Goal: Task Accomplishment & Management: Manage account settings

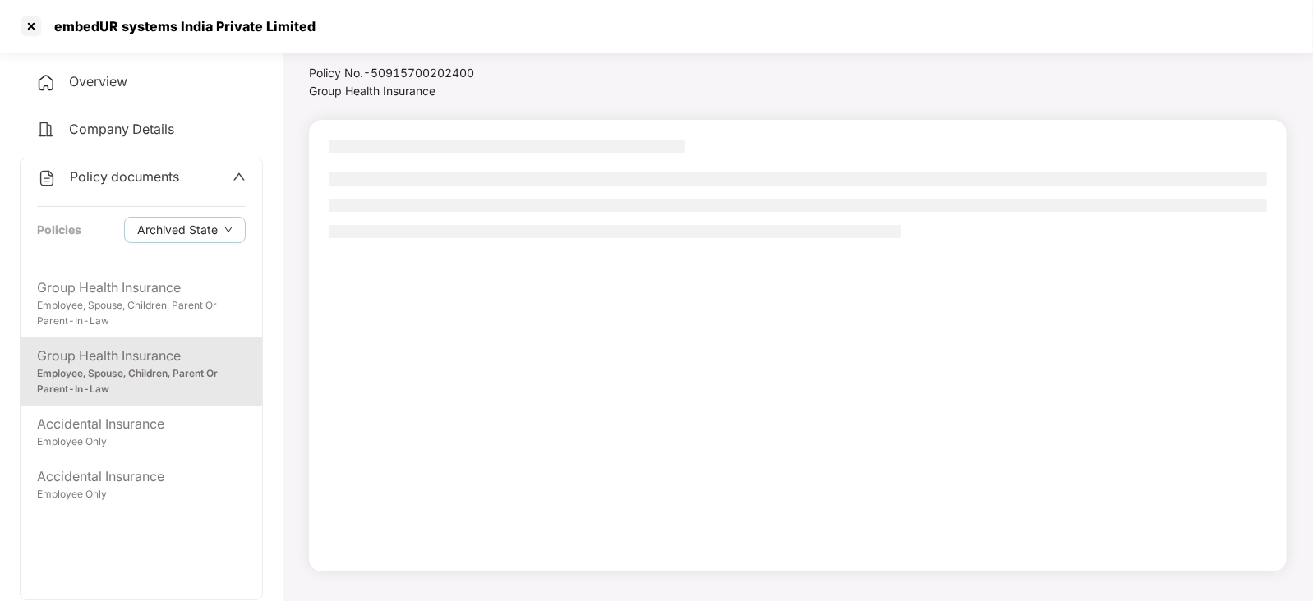
scroll to position [44, 0]
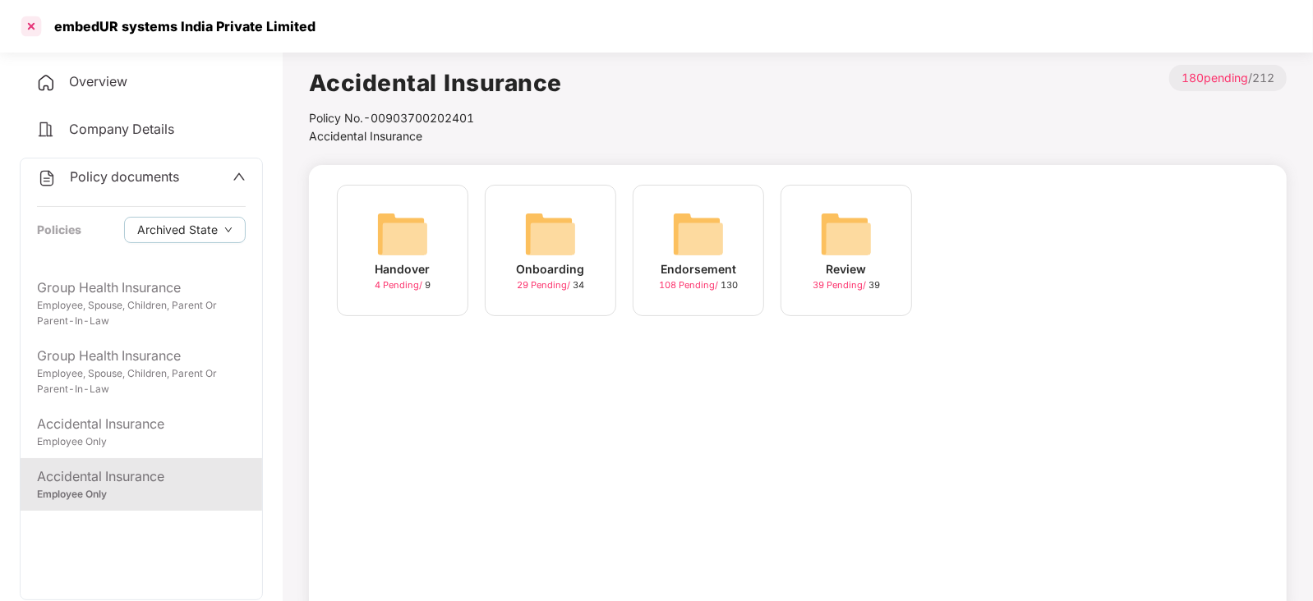
click at [28, 25] on div at bounding box center [31, 26] width 26 height 26
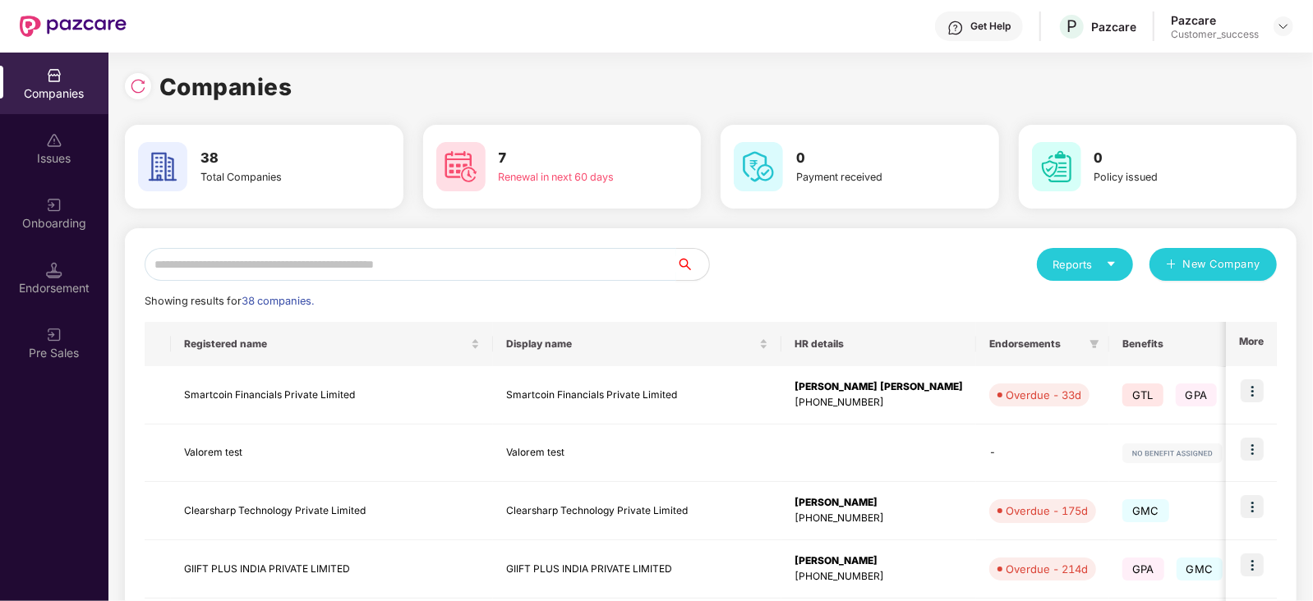
click at [223, 254] on input "text" at bounding box center [410, 264] width 531 height 33
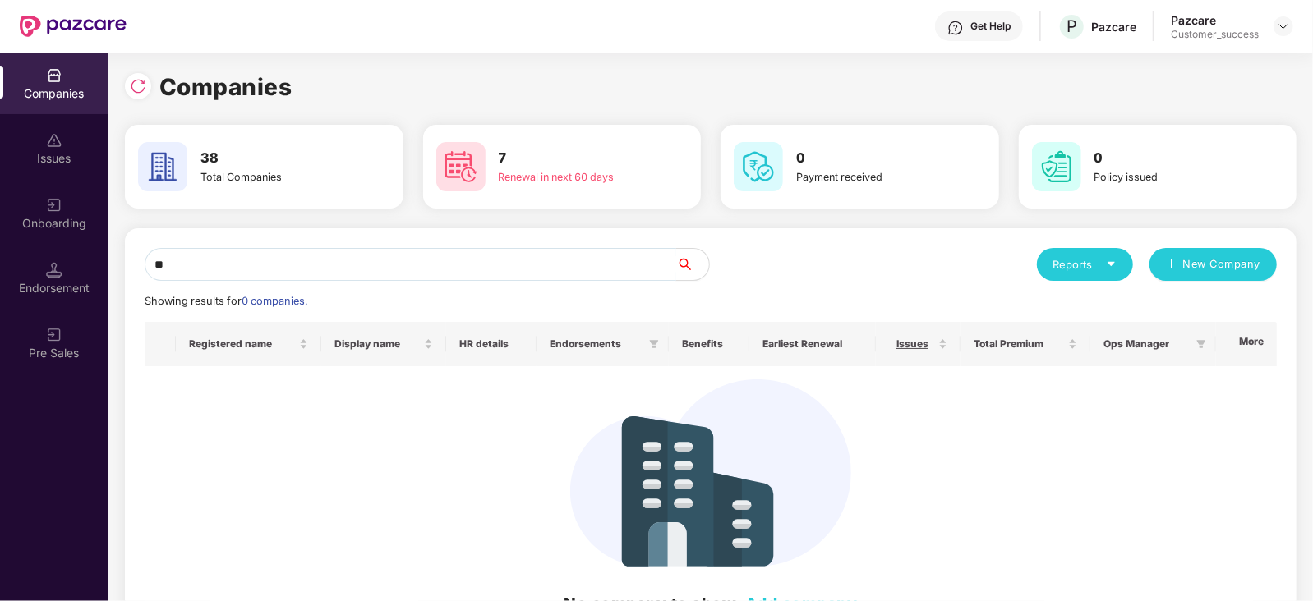
type input "*"
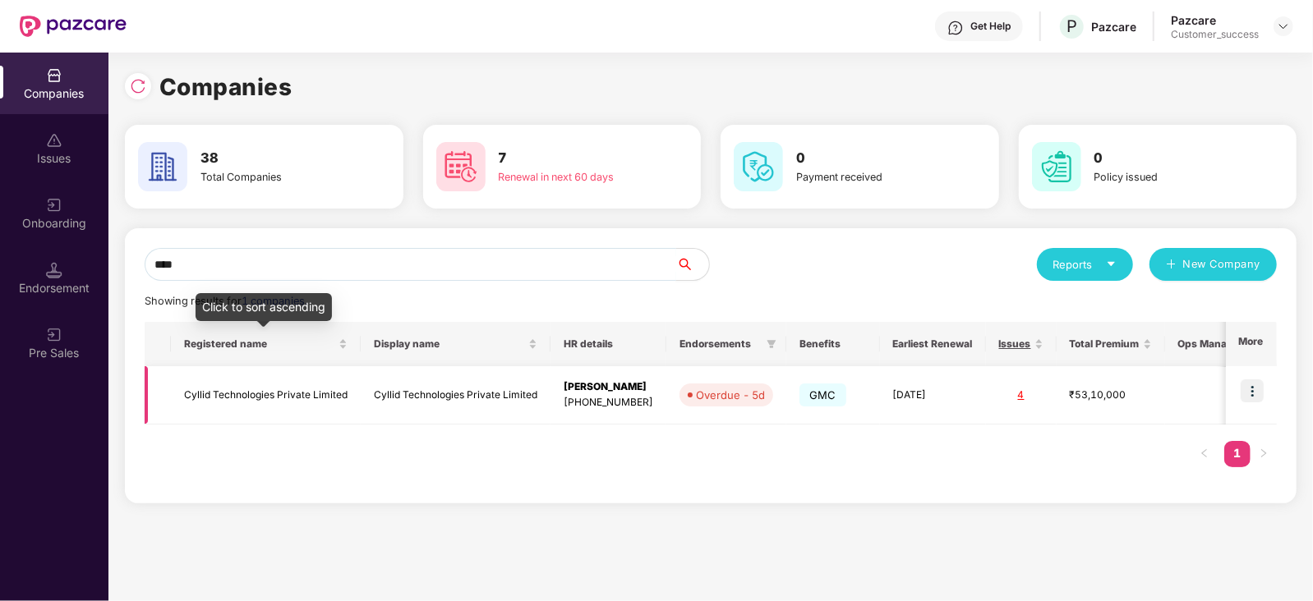
type input "****"
click at [217, 397] on td "Cyllid Technologies Private Limited" at bounding box center [266, 395] width 190 height 58
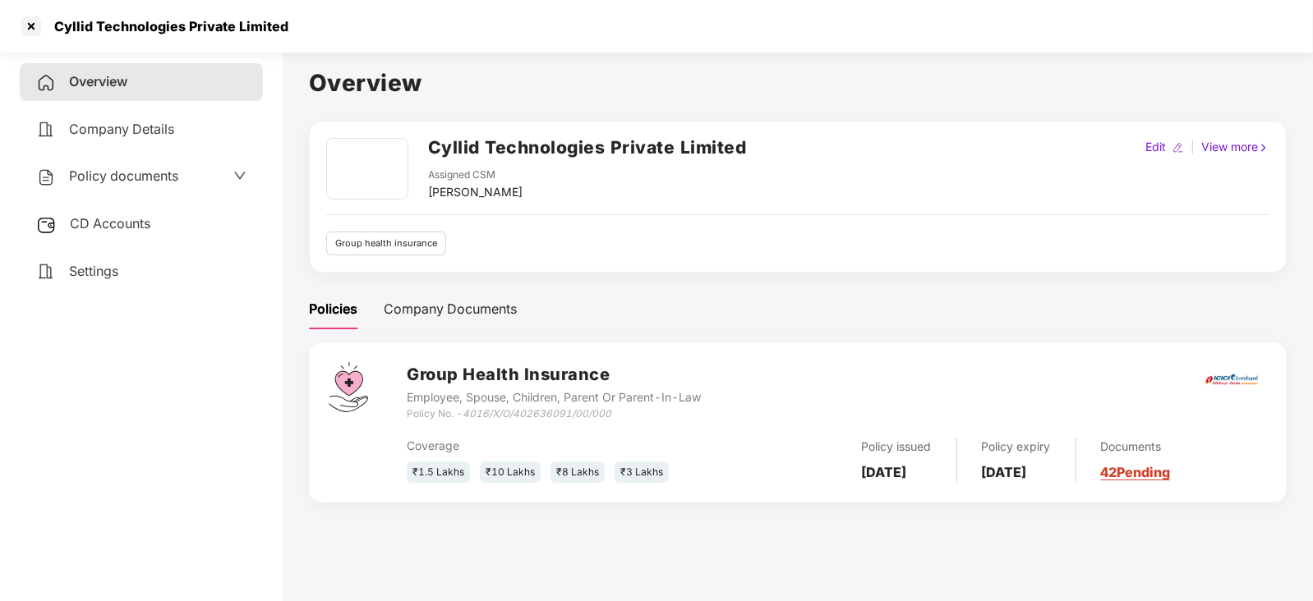
click at [524, 412] on icon "4016/X/O/402636091/00/000" at bounding box center [536, 413] width 149 height 12
copy div "Policy No. - 4016/X/O/402636091/00/000"
click at [195, 182] on div "Policy documents" at bounding box center [141, 176] width 210 height 21
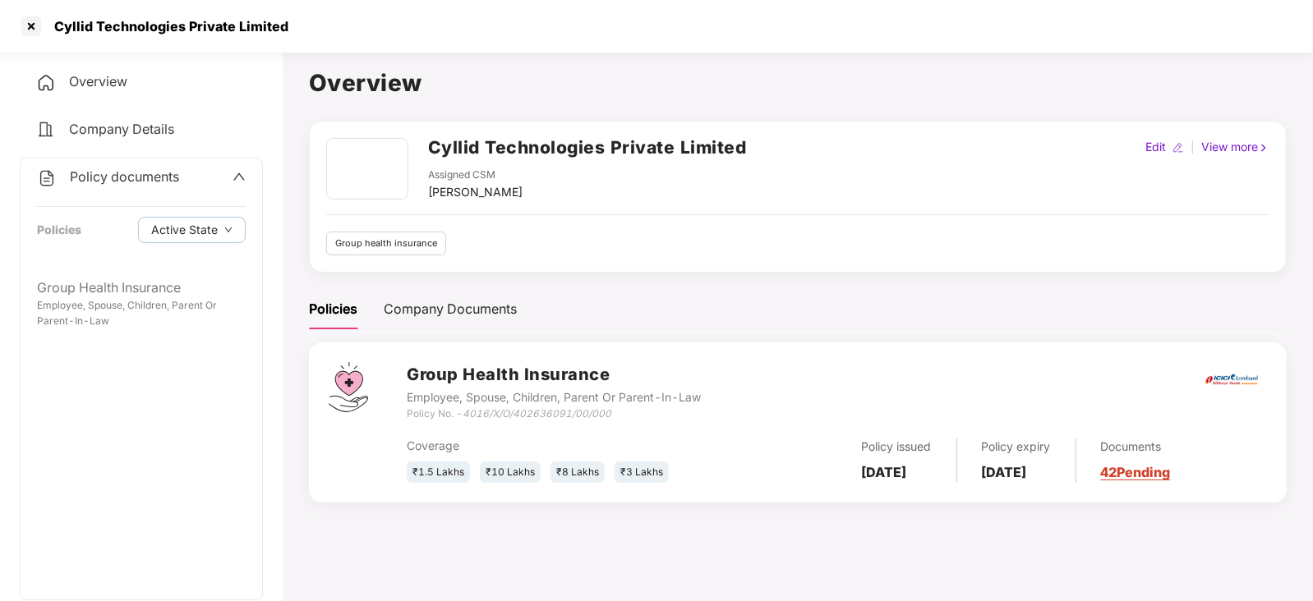
click at [87, 297] on div "Group Health Insurance" at bounding box center [141, 288] width 209 height 21
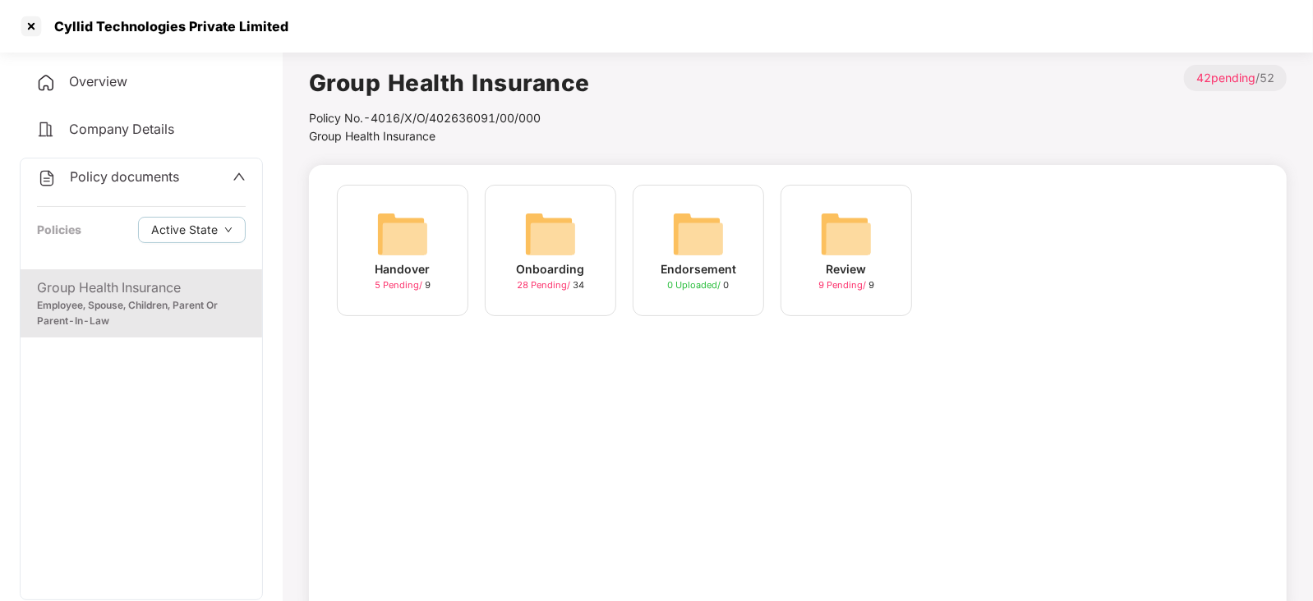
click at [584, 223] on div "Onboarding 28 Pending / 34" at bounding box center [550, 250] width 131 height 131
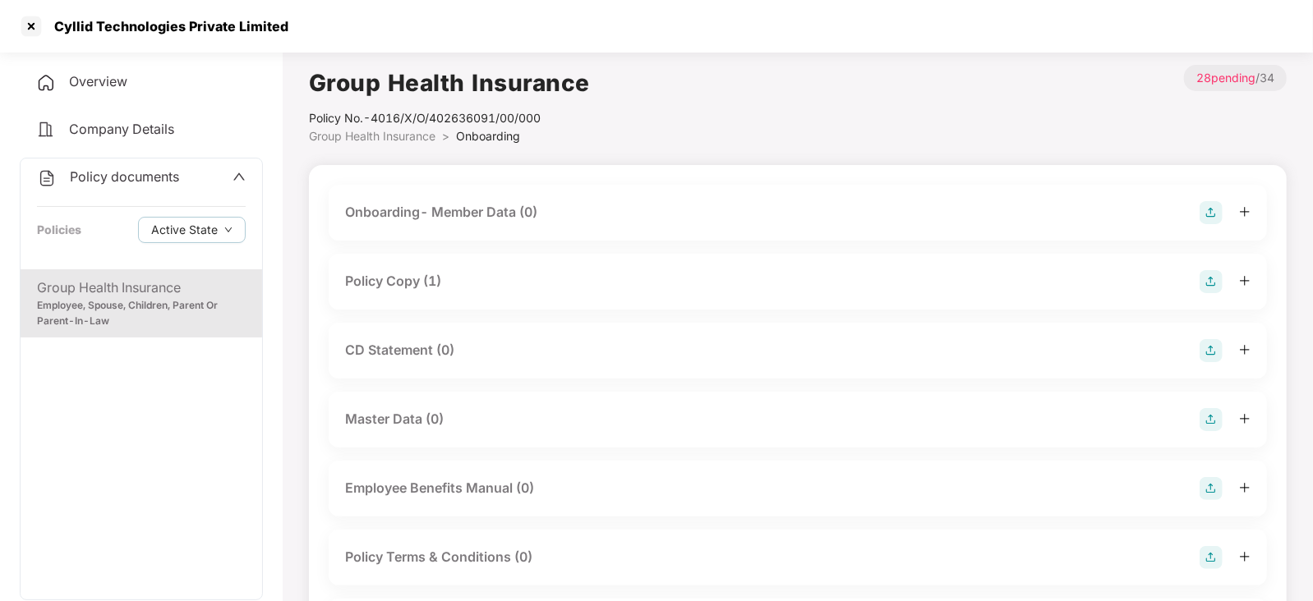
click at [426, 287] on div "Policy Copy (1)" at bounding box center [393, 281] width 96 height 21
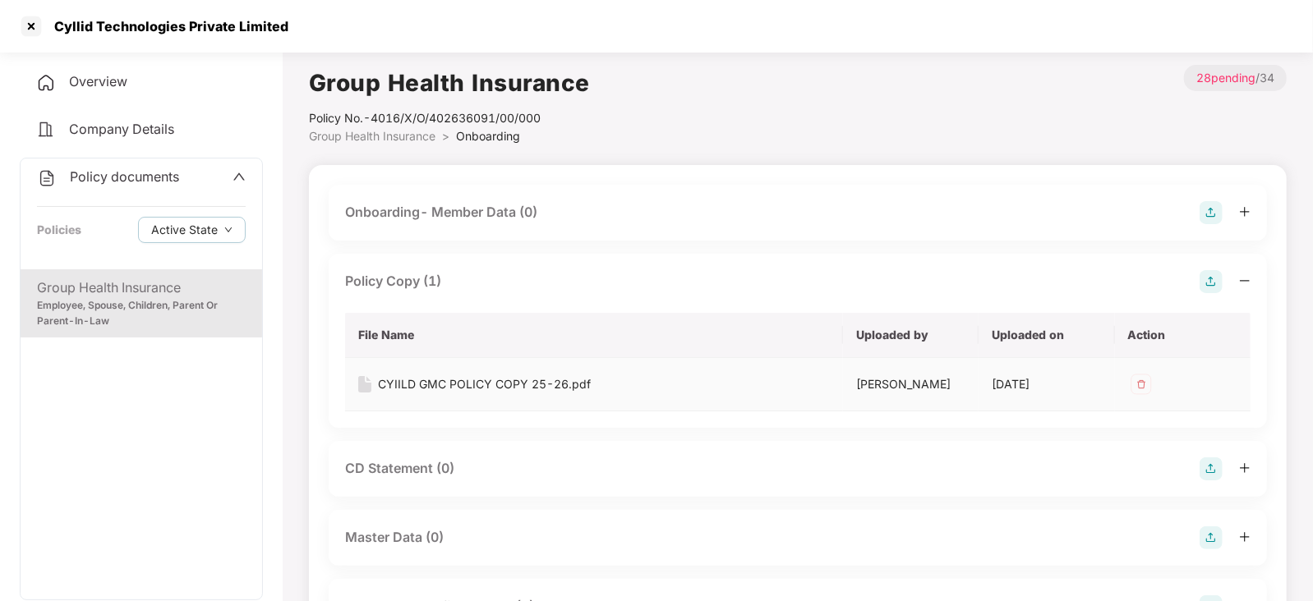
click at [464, 380] on div "CYIILD GMC POLICY COPY 25-26.pdf" at bounding box center [484, 384] width 213 height 18
click at [29, 21] on div at bounding box center [31, 26] width 26 height 26
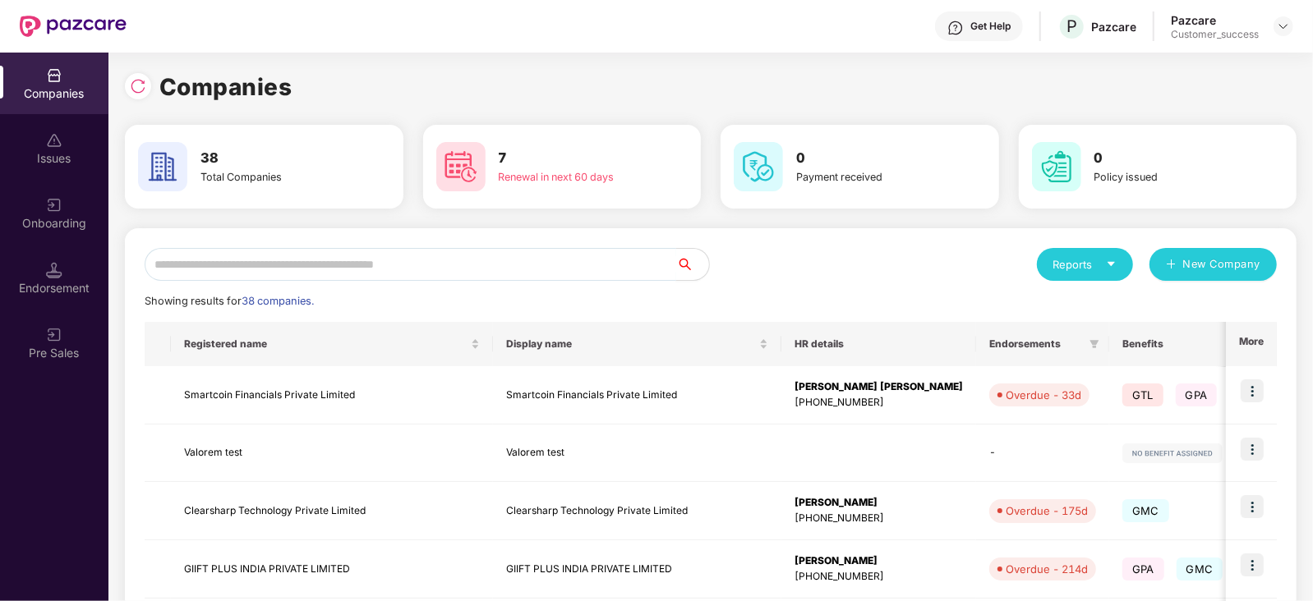
click at [262, 269] on input "text" at bounding box center [410, 264] width 531 height 33
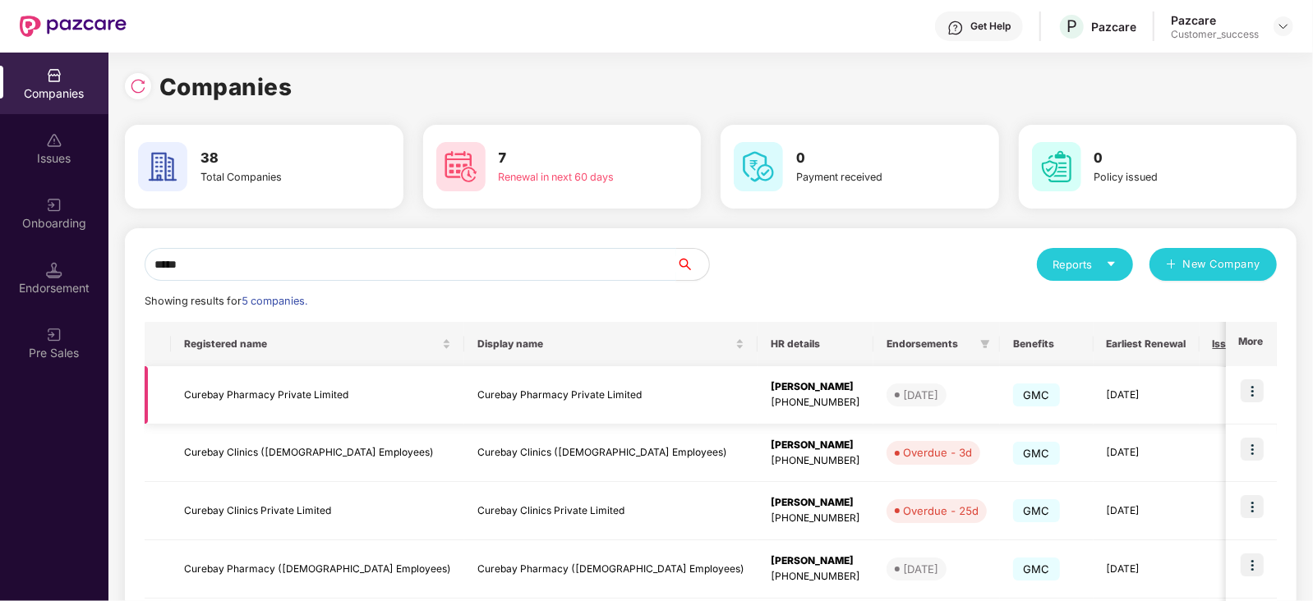
type input "*****"
click at [1250, 382] on img at bounding box center [1251, 391] width 23 height 23
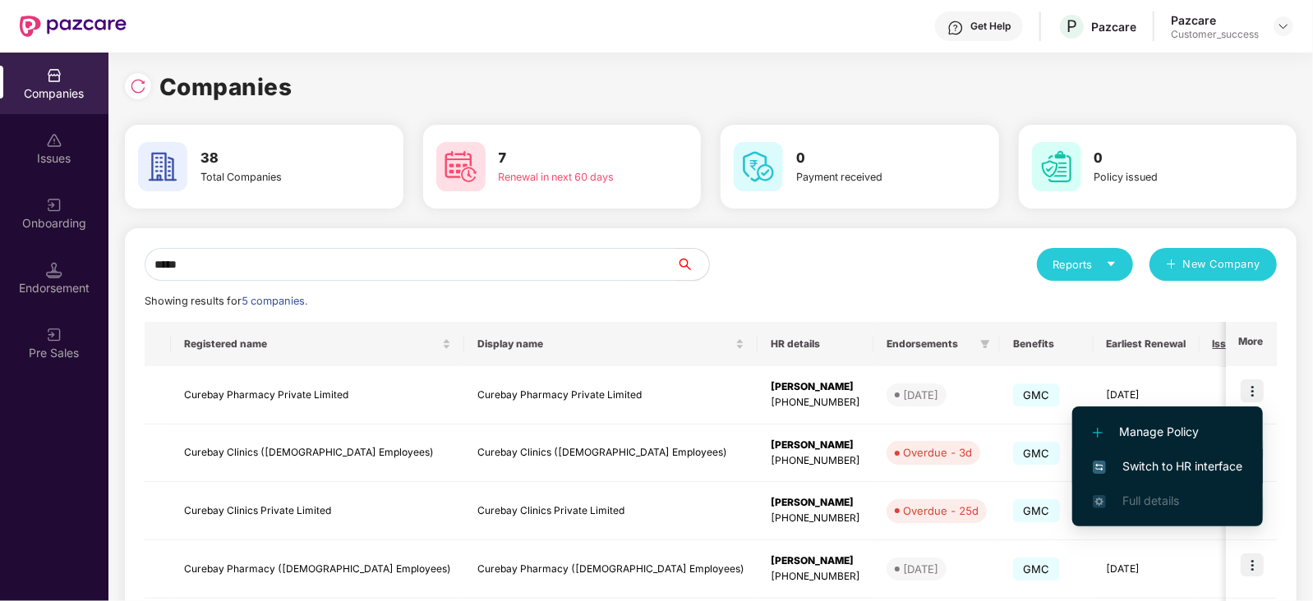
click at [1120, 458] on span "Switch to HR interface" at bounding box center [1168, 467] width 150 height 18
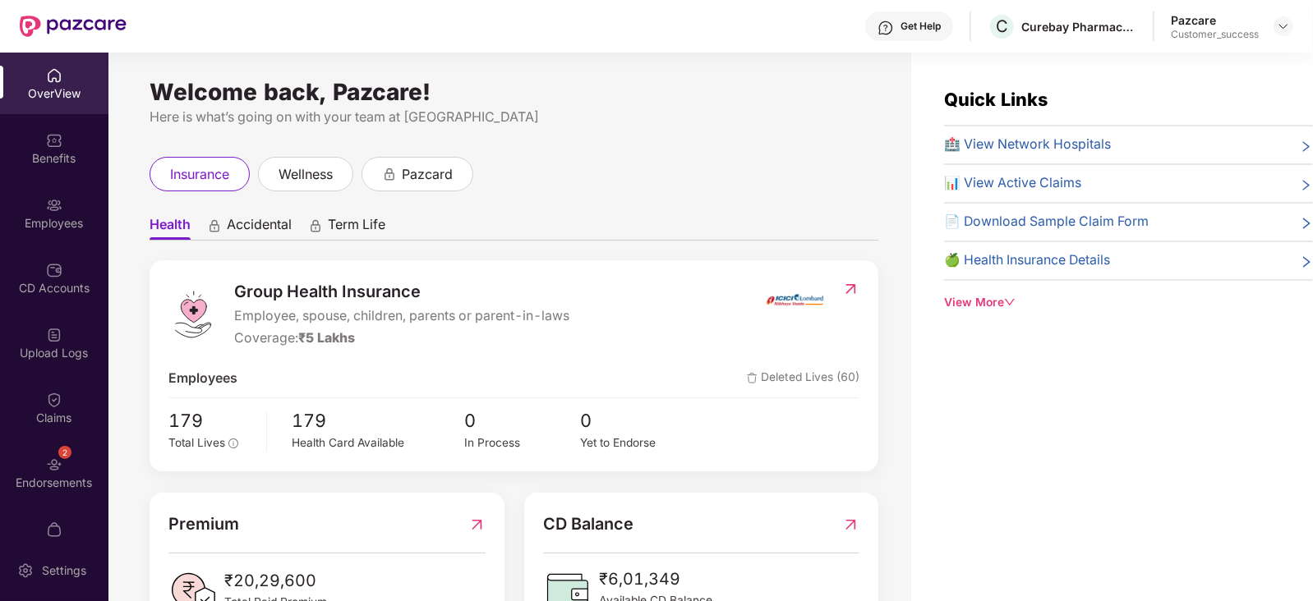
click at [71, 228] on div "Employees" at bounding box center [54, 223] width 108 height 16
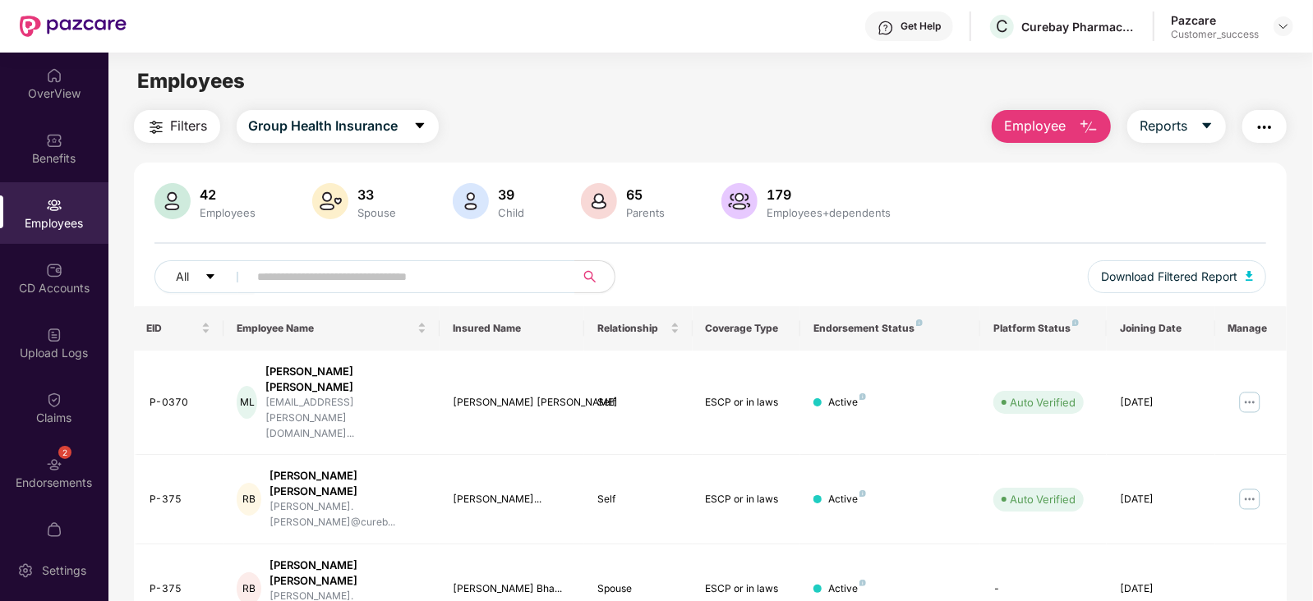
click at [1294, 28] on header "Get Help C Curebay Pharmacy Private Limited Pazcare Customer_success" at bounding box center [656, 26] width 1313 height 53
click at [1292, 26] on div at bounding box center [1283, 26] width 20 height 20
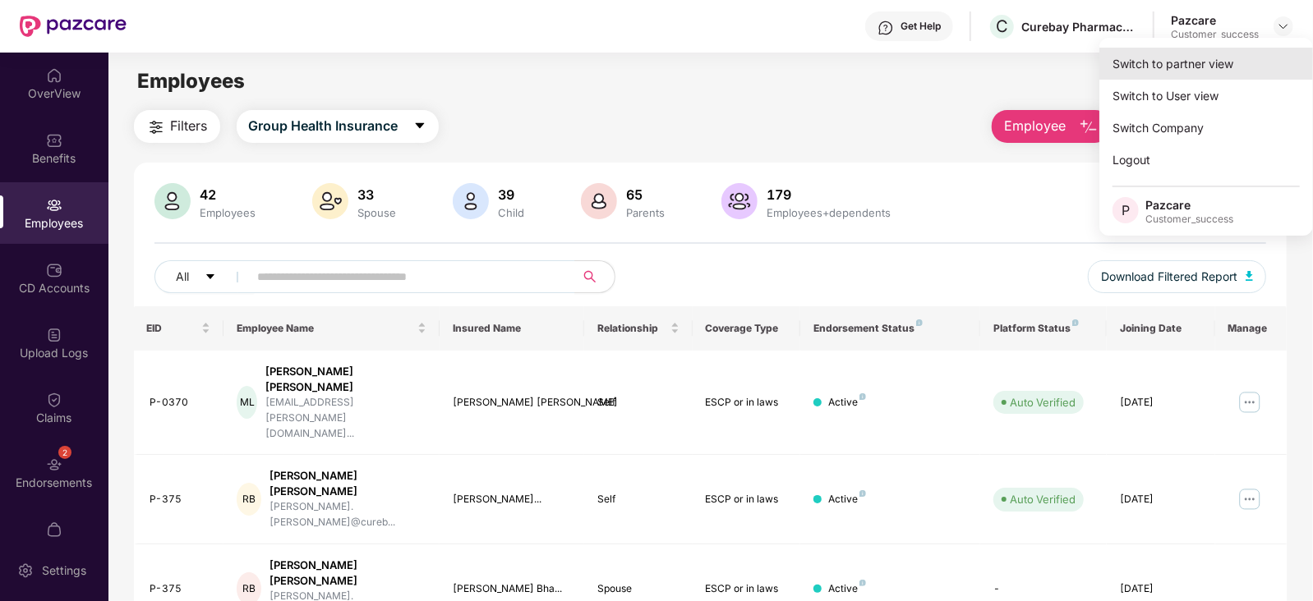
click at [1226, 66] on div "Switch to partner view" at bounding box center [1206, 64] width 214 height 32
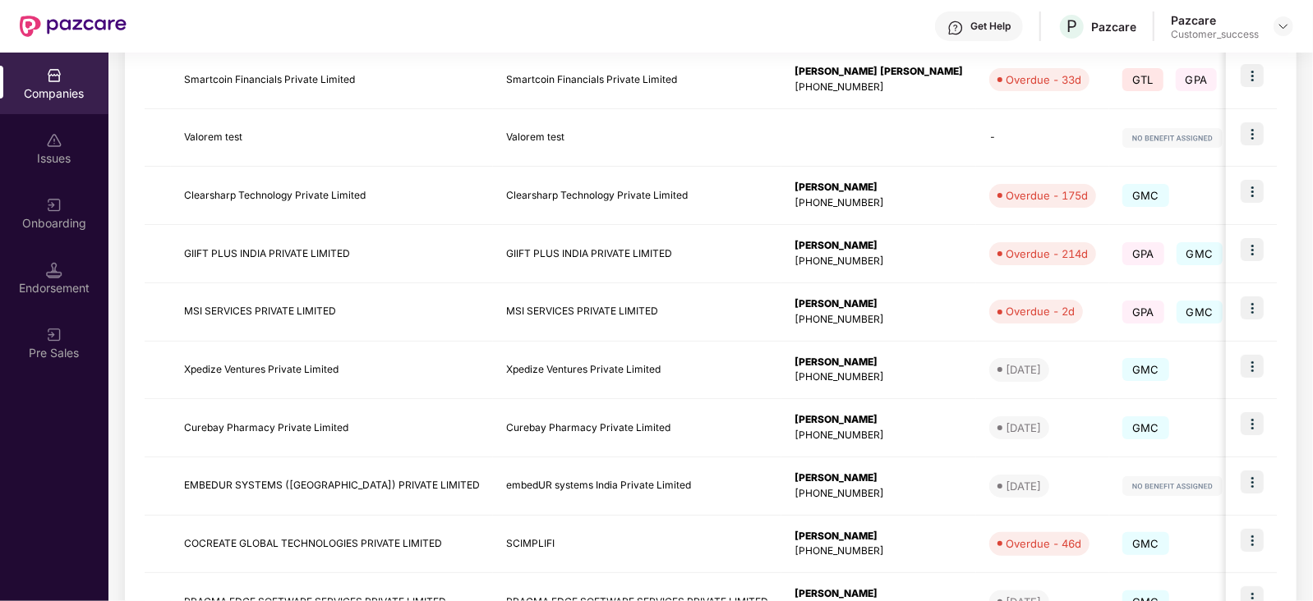
scroll to position [398, 0]
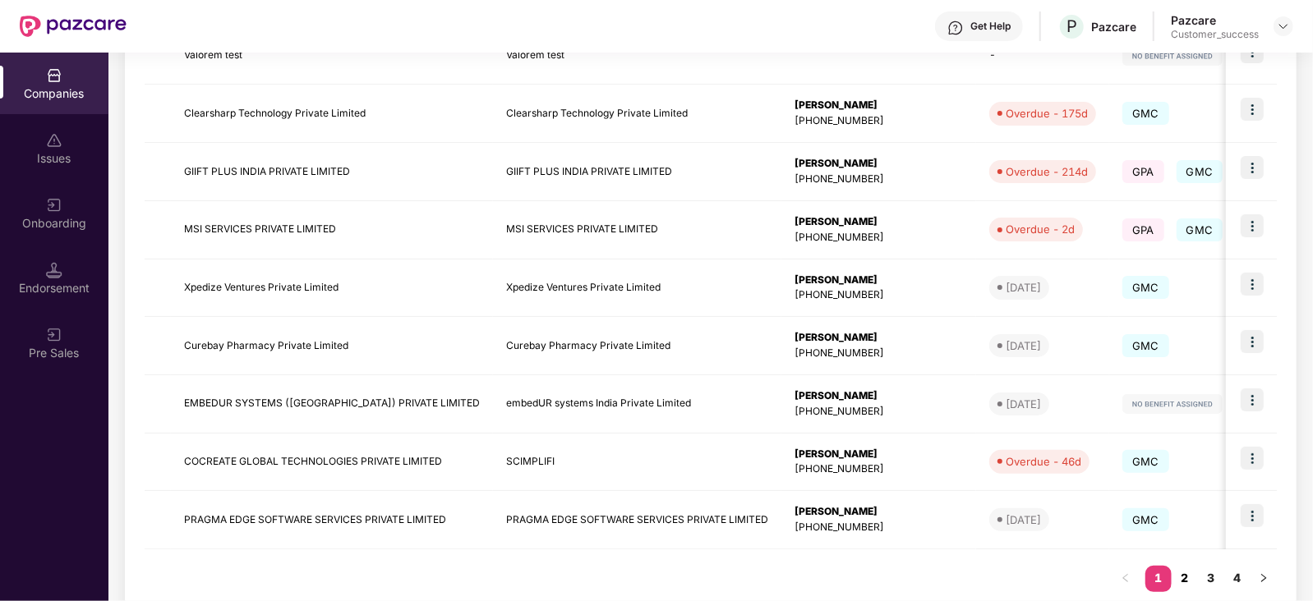
click at [1187, 574] on link "2" at bounding box center [1184, 578] width 26 height 25
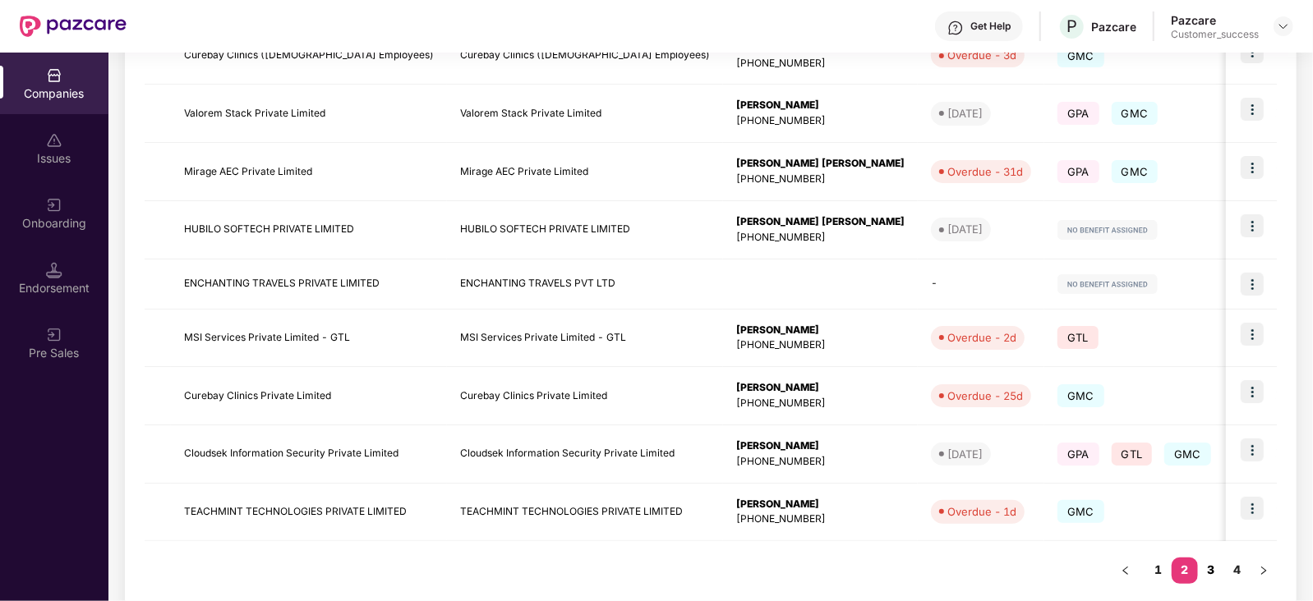
click at [1210, 560] on link "3" at bounding box center [1211, 570] width 26 height 25
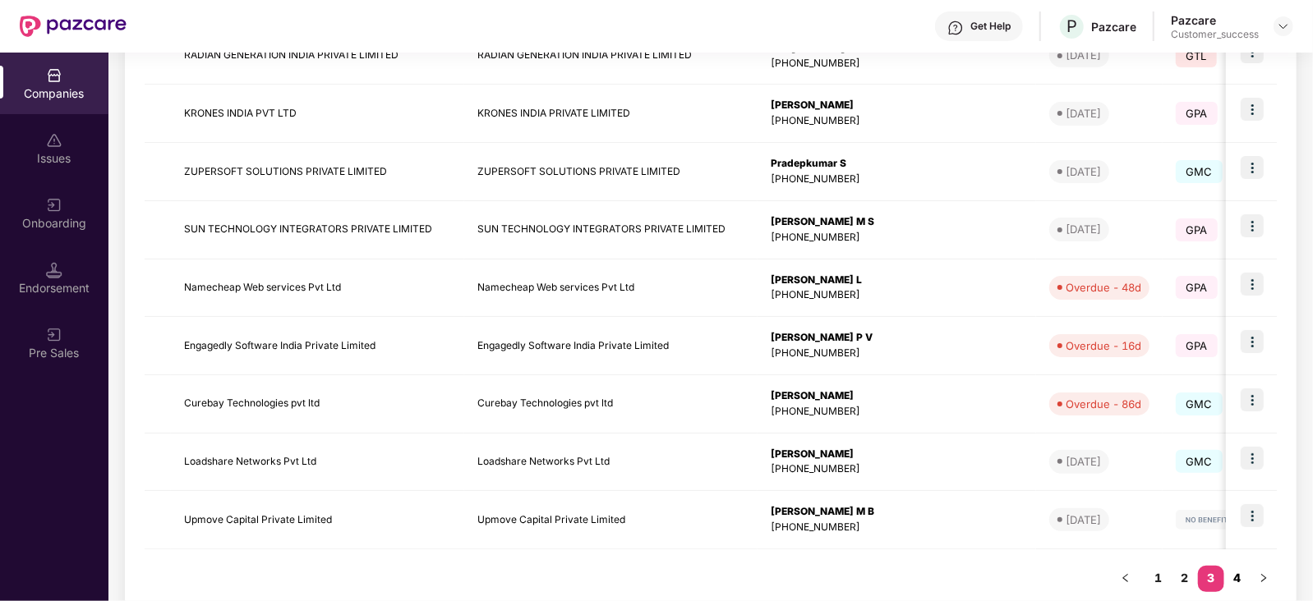
click at [1237, 568] on link "4" at bounding box center [1237, 578] width 26 height 25
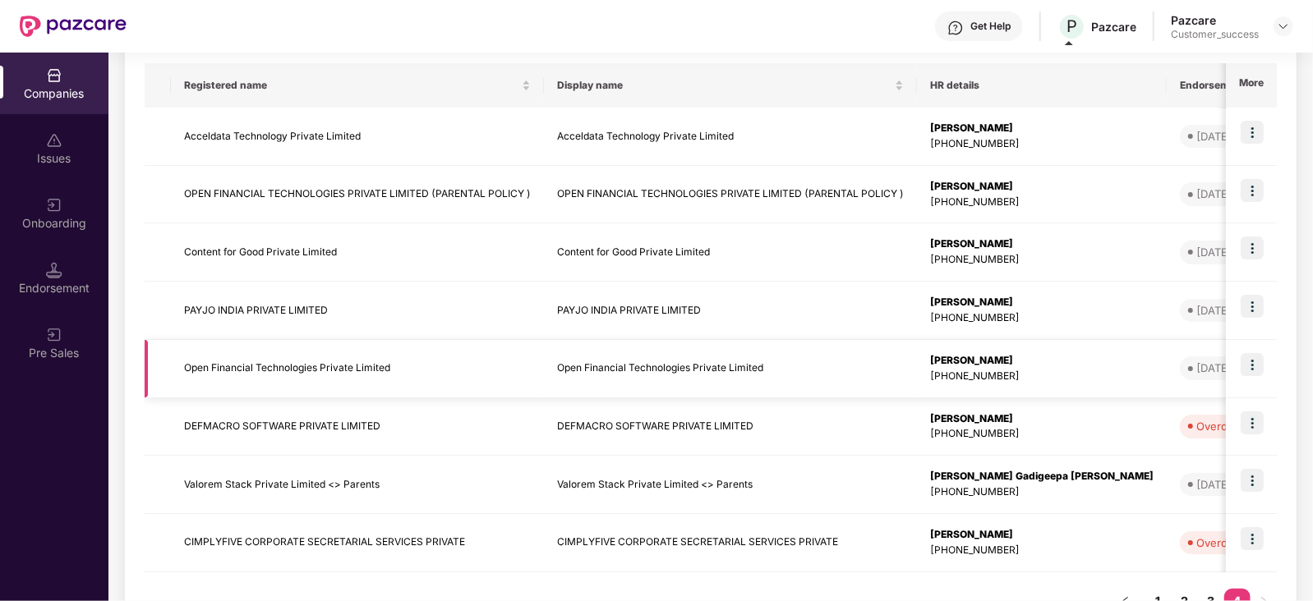
scroll to position [320, 0]
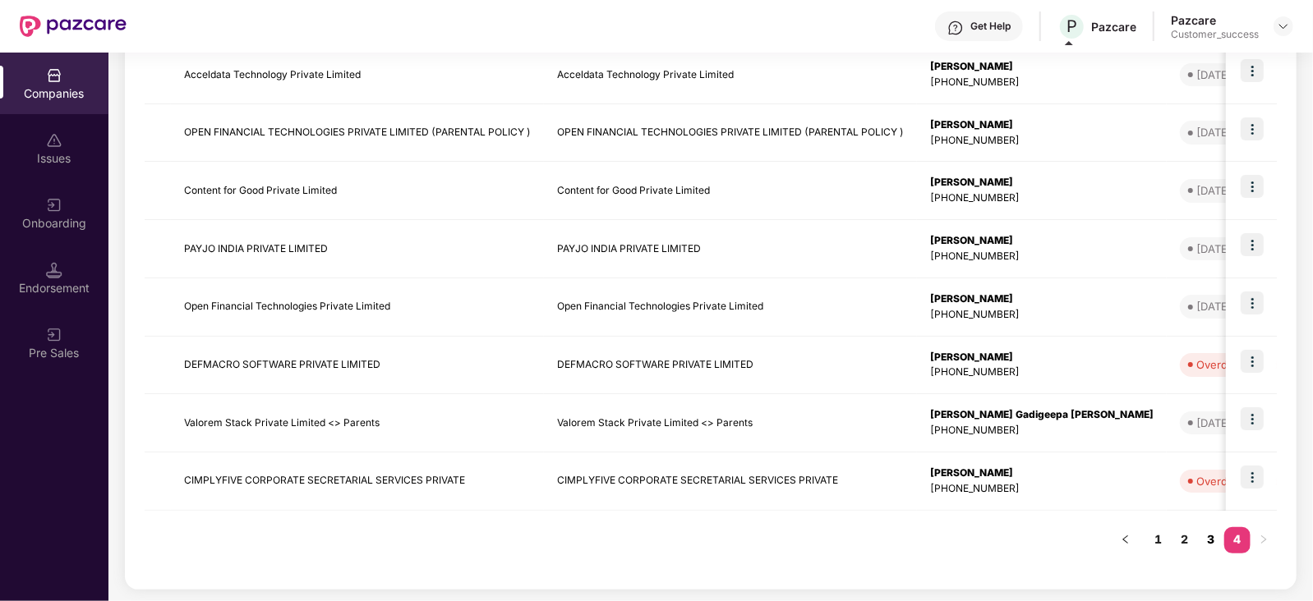
click at [1206, 539] on link "3" at bounding box center [1211, 539] width 26 height 25
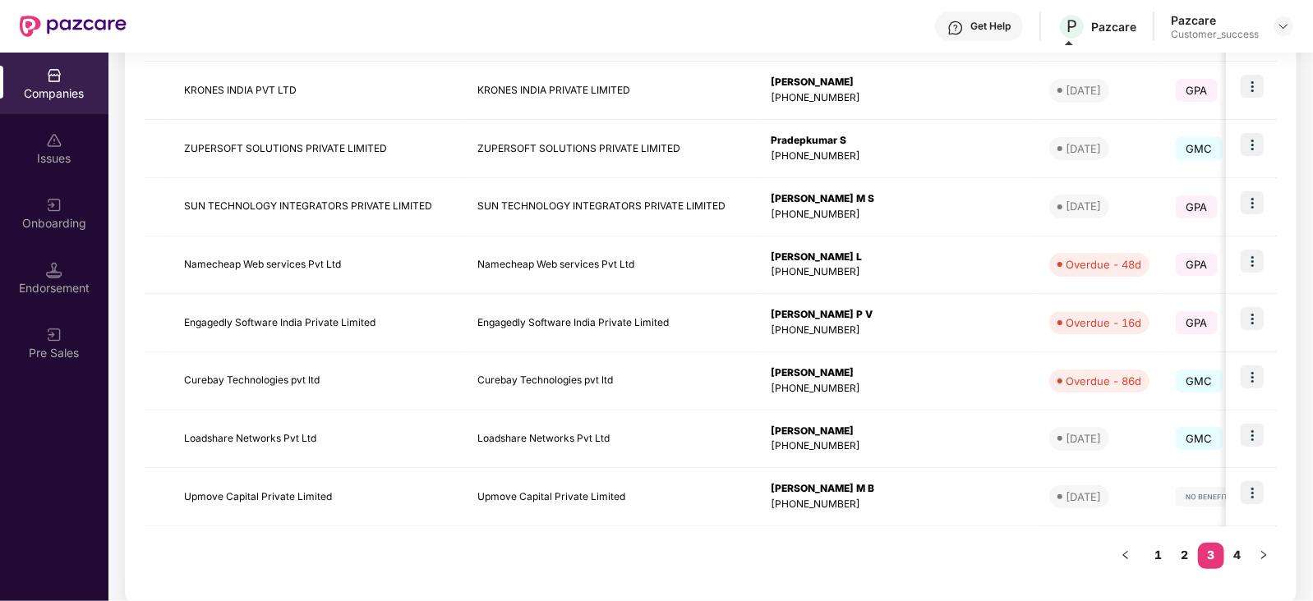
scroll to position [421, 0]
click at [1190, 552] on link "2" at bounding box center [1184, 554] width 26 height 25
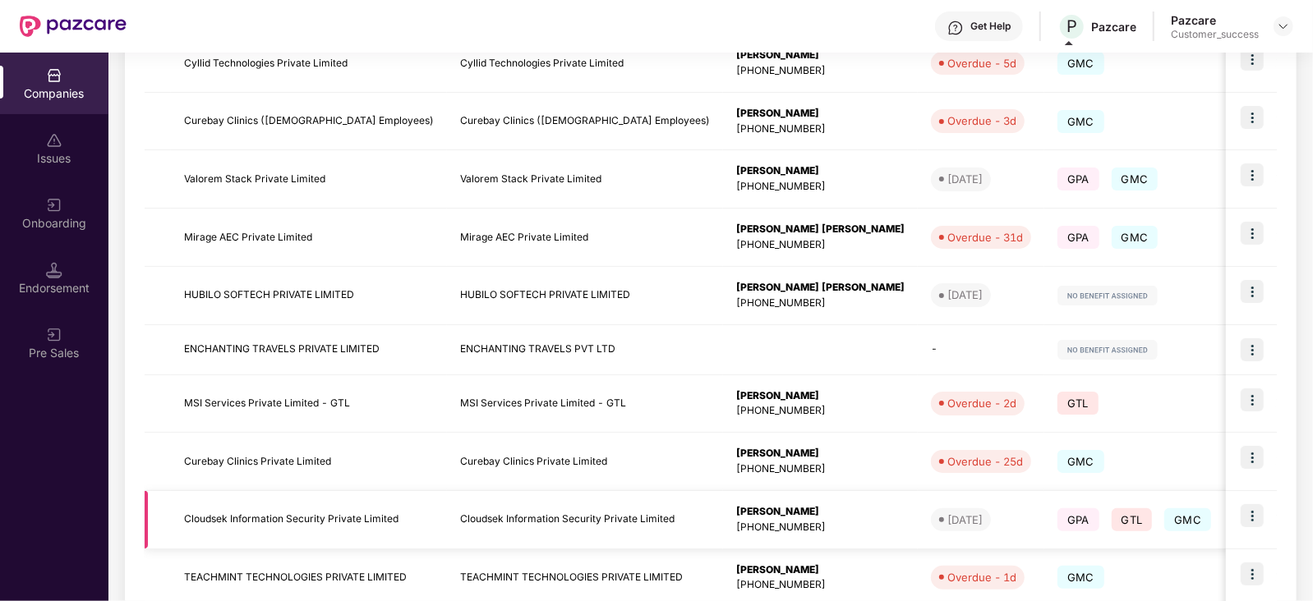
scroll to position [428, 0]
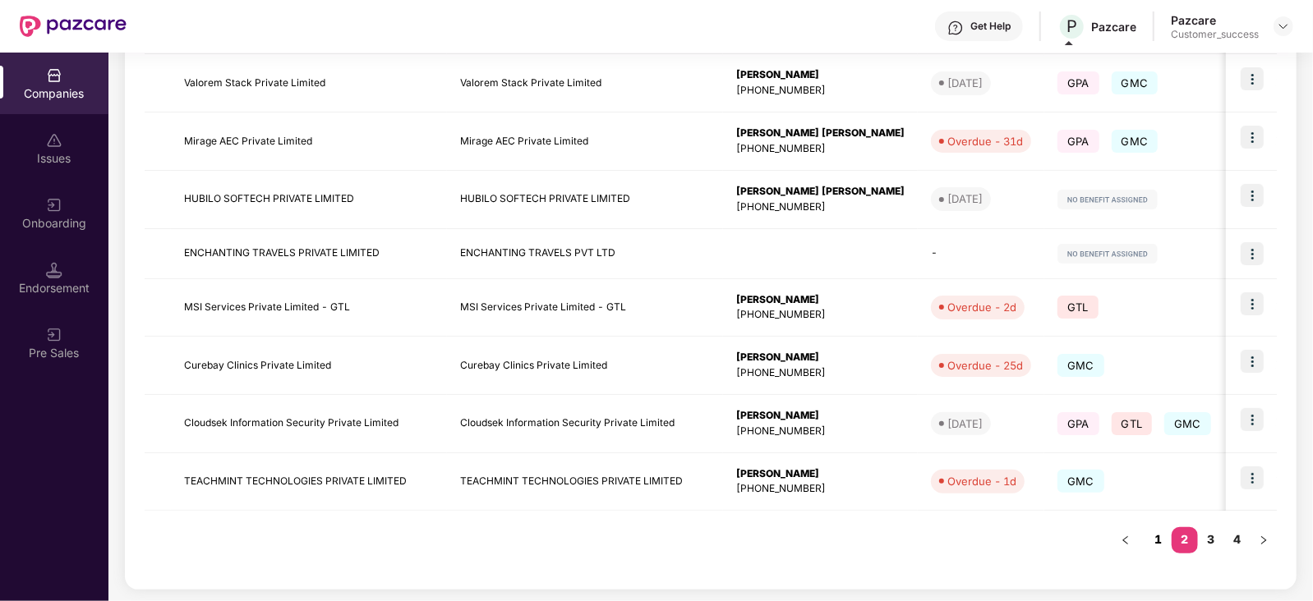
click at [1157, 536] on link "1" at bounding box center [1158, 539] width 26 height 25
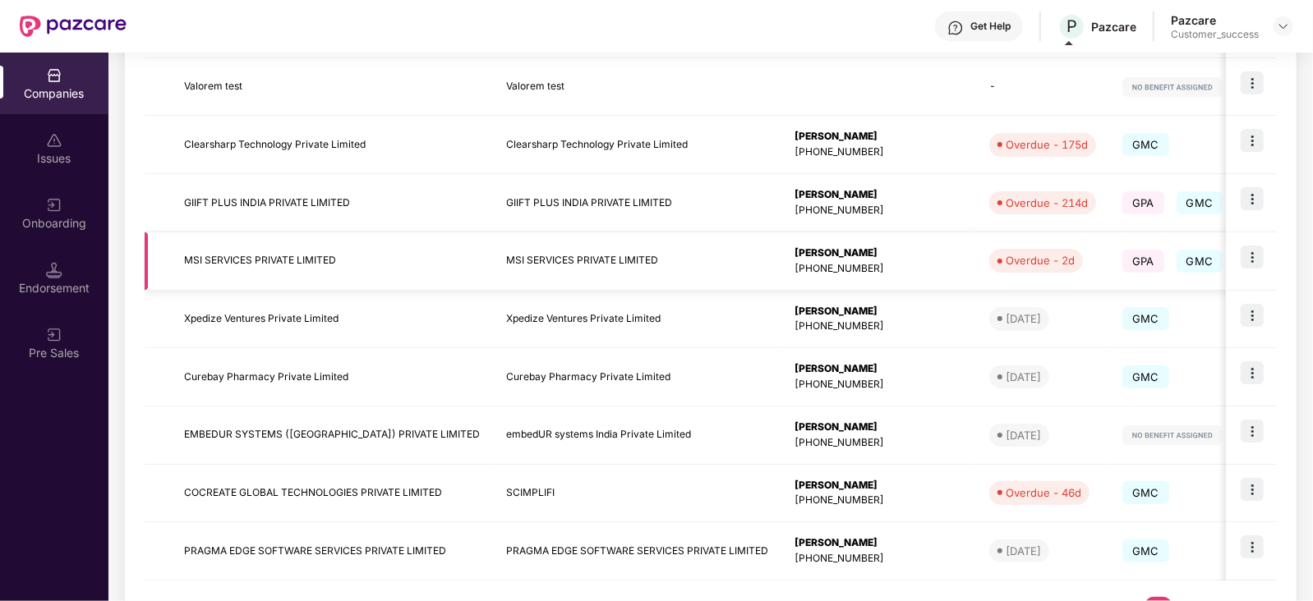
scroll to position [9, 0]
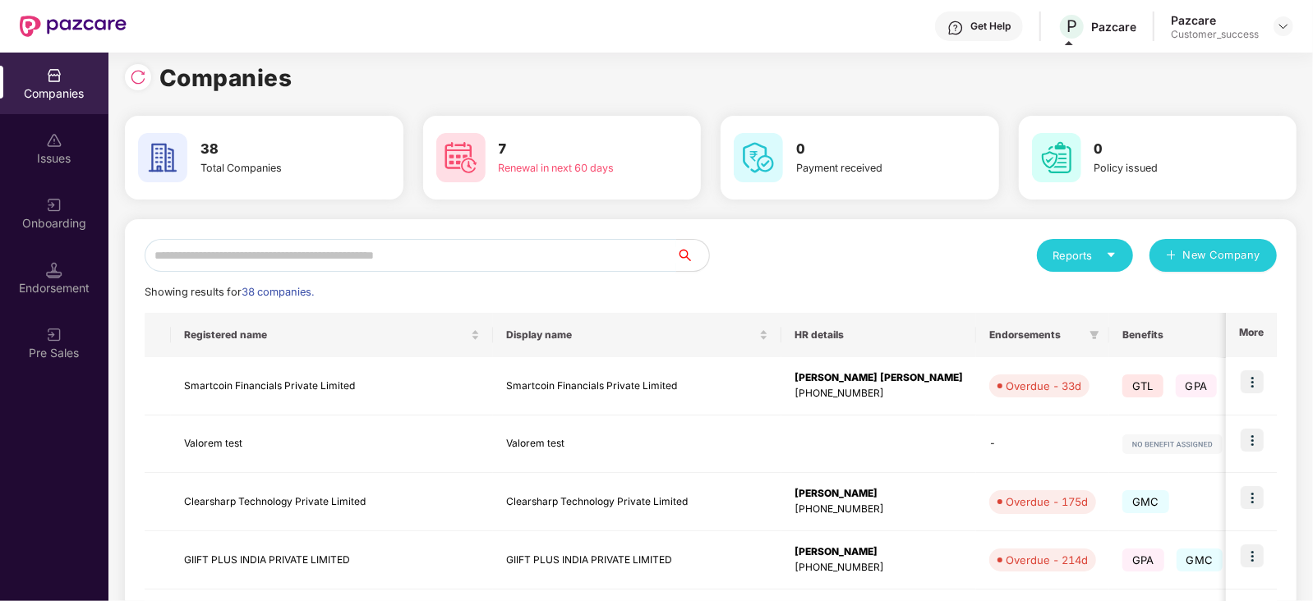
click at [387, 252] on input "text" at bounding box center [410, 255] width 531 height 33
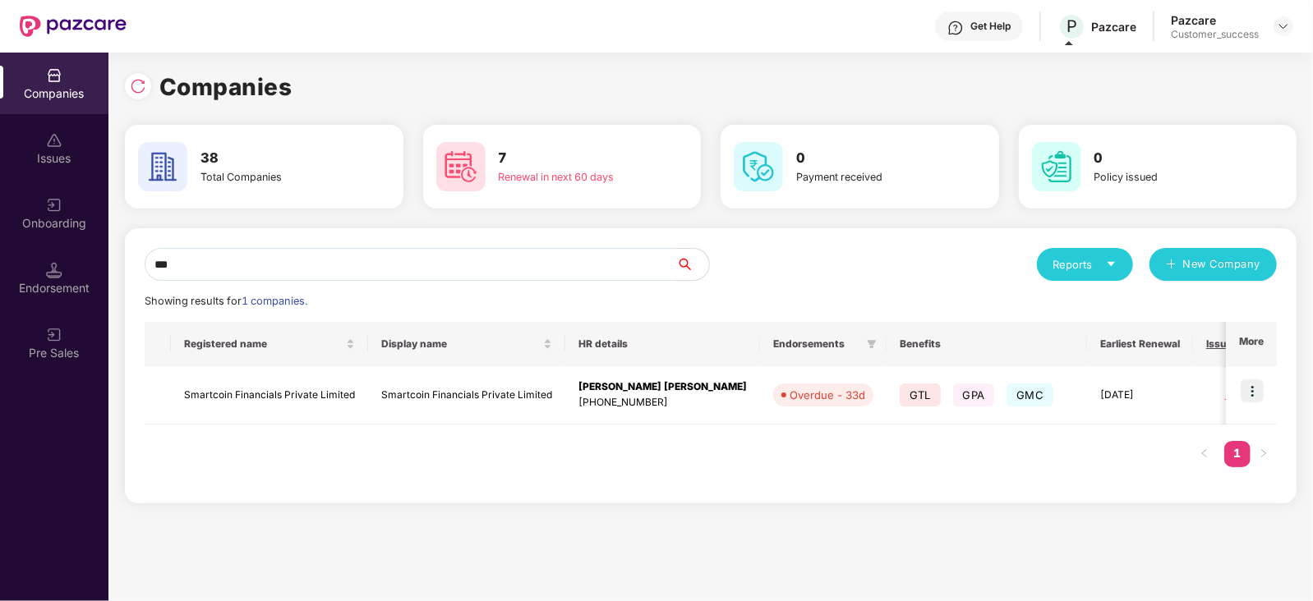
scroll to position [0, 0]
type input "***"
click at [1242, 395] on img at bounding box center [1251, 391] width 23 height 23
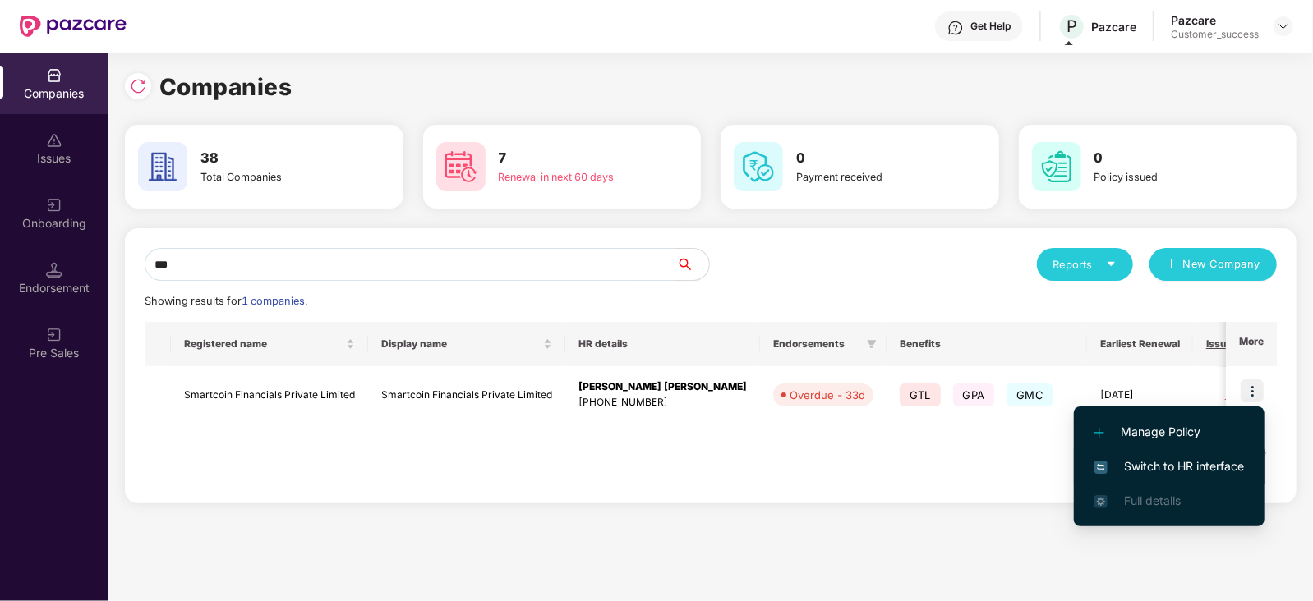
click at [1123, 473] on span "Switch to HR interface" at bounding box center [1169, 467] width 150 height 18
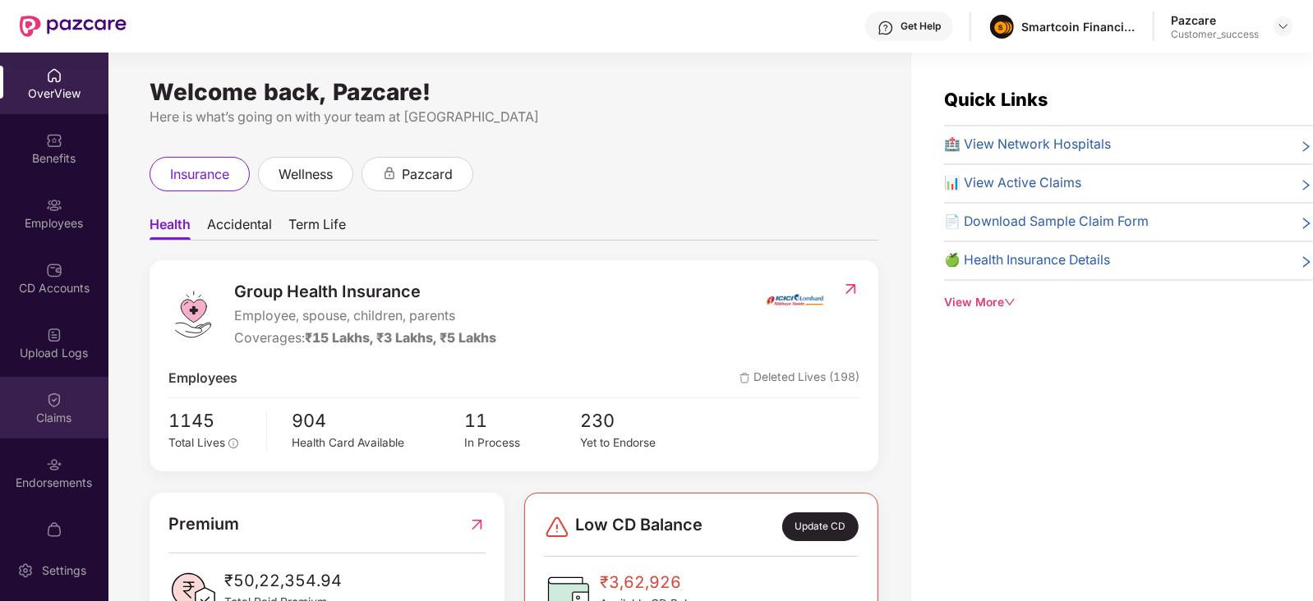
click at [48, 432] on div "Claims" at bounding box center [54, 408] width 108 height 62
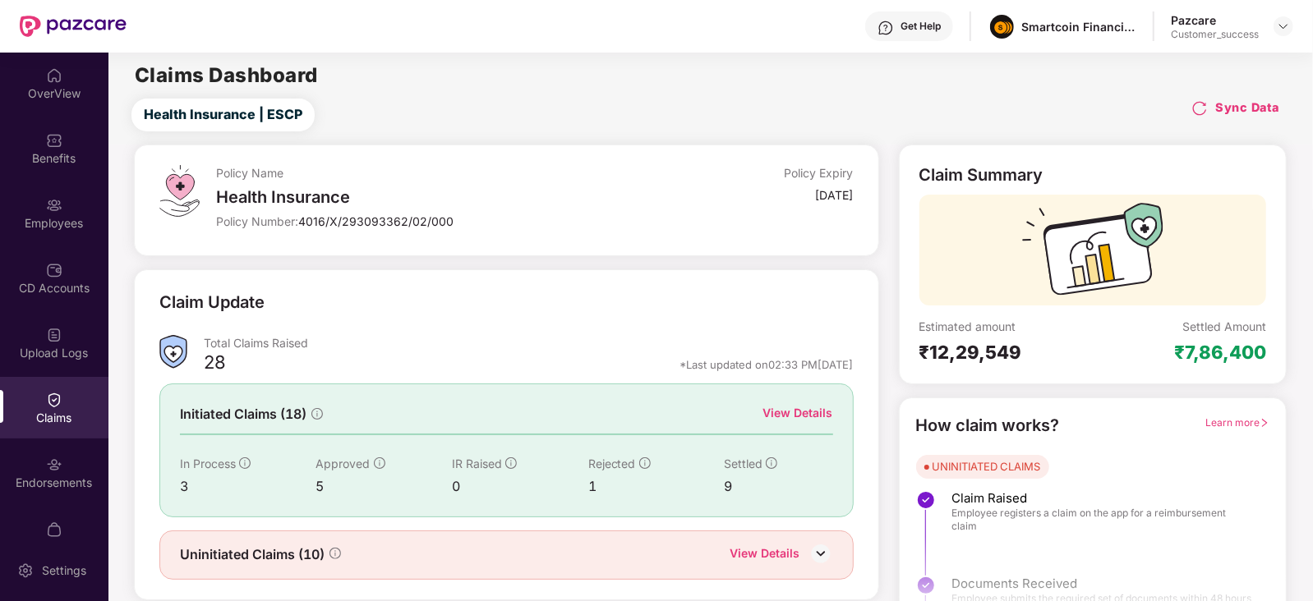
click at [800, 412] on div "View Details" at bounding box center [798, 413] width 70 height 18
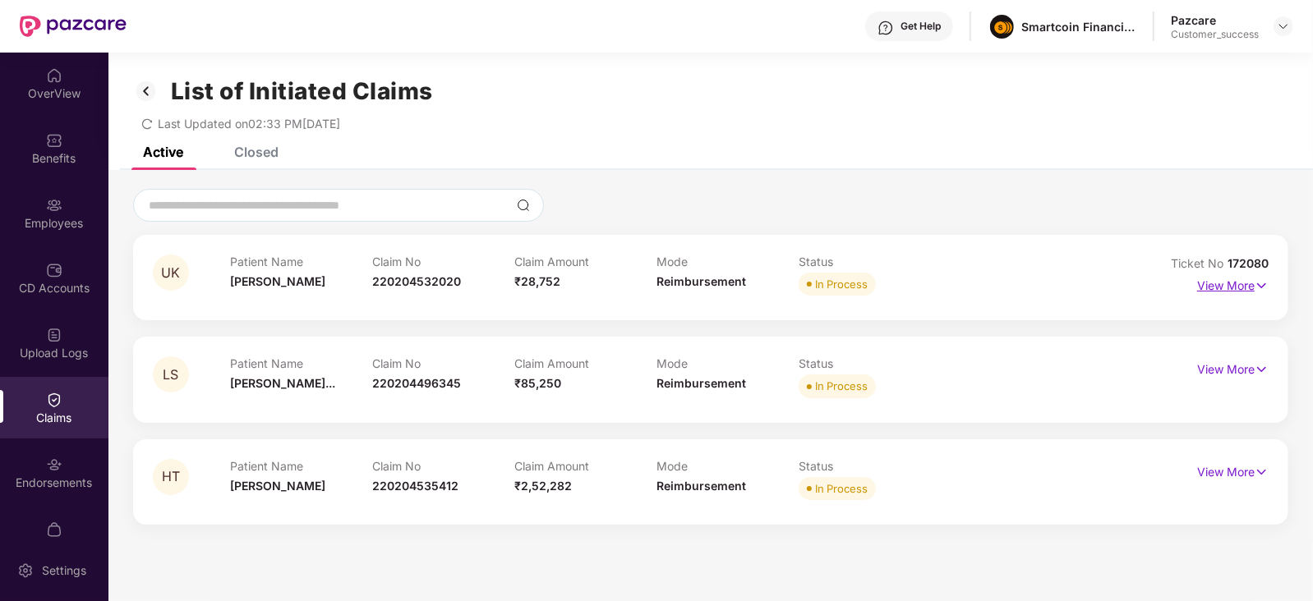
click at [1230, 278] on p "View More" at bounding box center [1232, 284] width 71 height 22
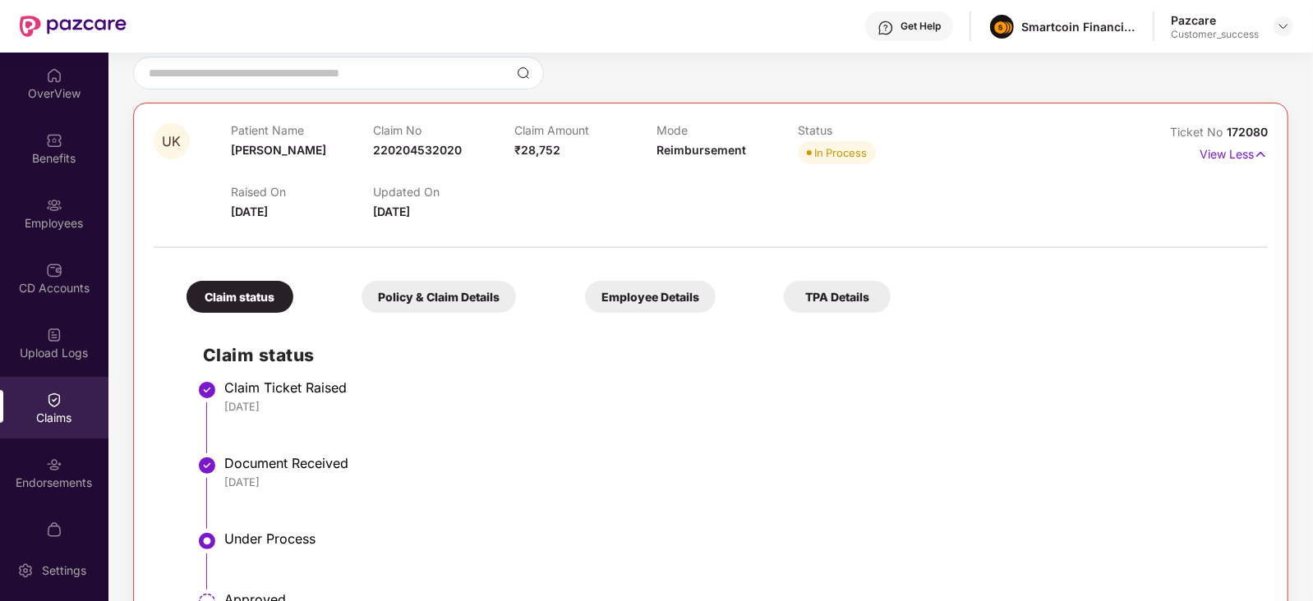
scroll to position [106, 0]
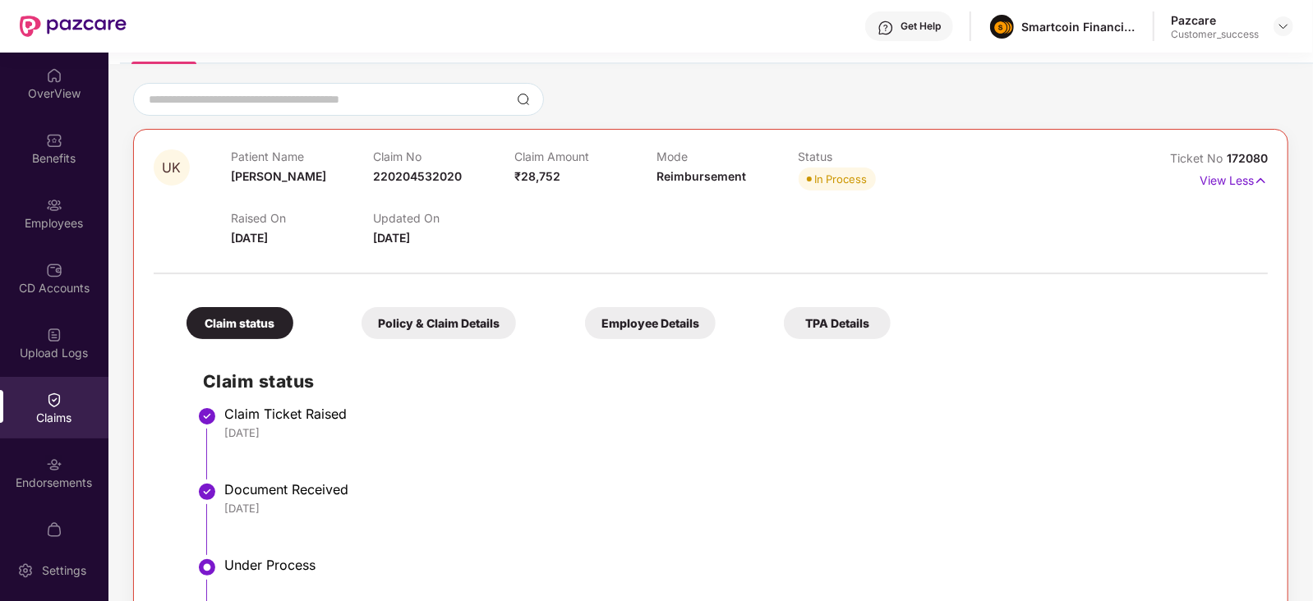
click at [1236, 154] on span "172080" at bounding box center [1246, 158] width 41 height 14
copy div "No 172080"
click at [1277, 22] on img at bounding box center [1283, 26] width 13 height 13
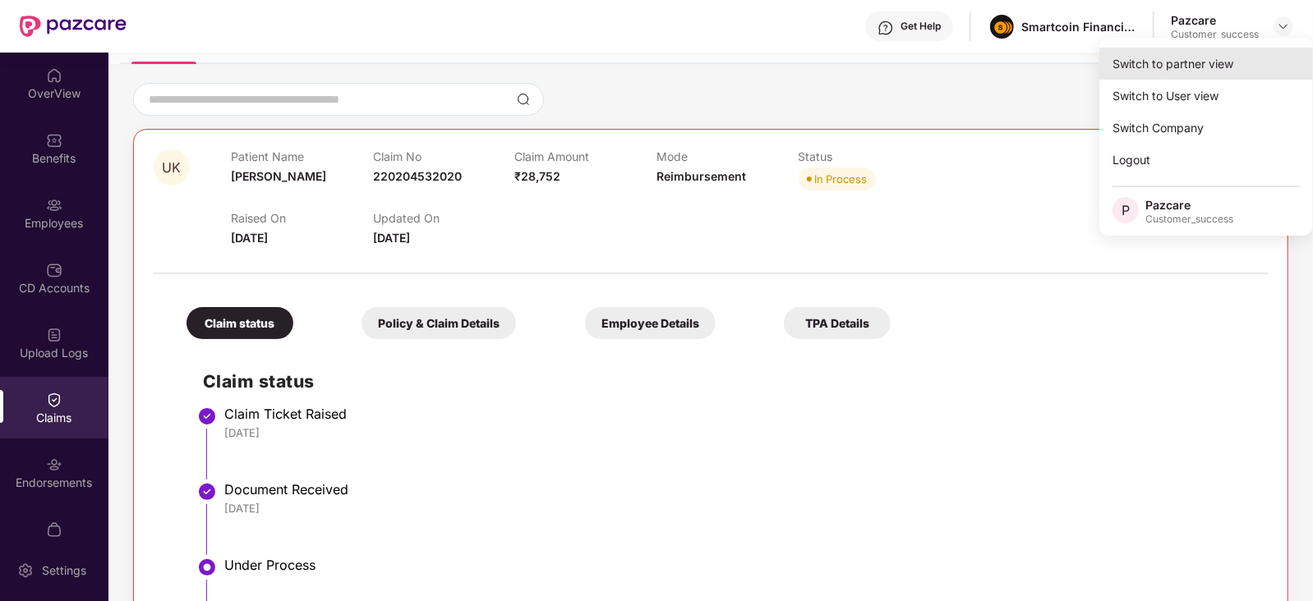
click at [1163, 74] on div "Switch to partner view" at bounding box center [1206, 64] width 214 height 32
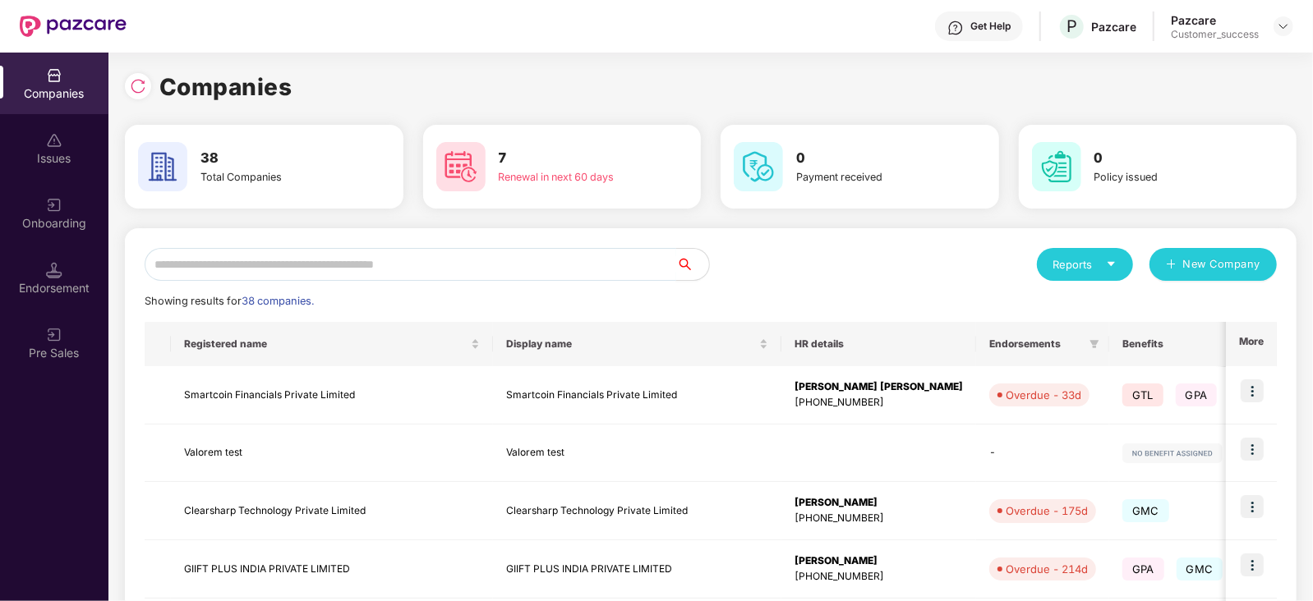
click at [550, 259] on input "text" at bounding box center [410, 264] width 531 height 33
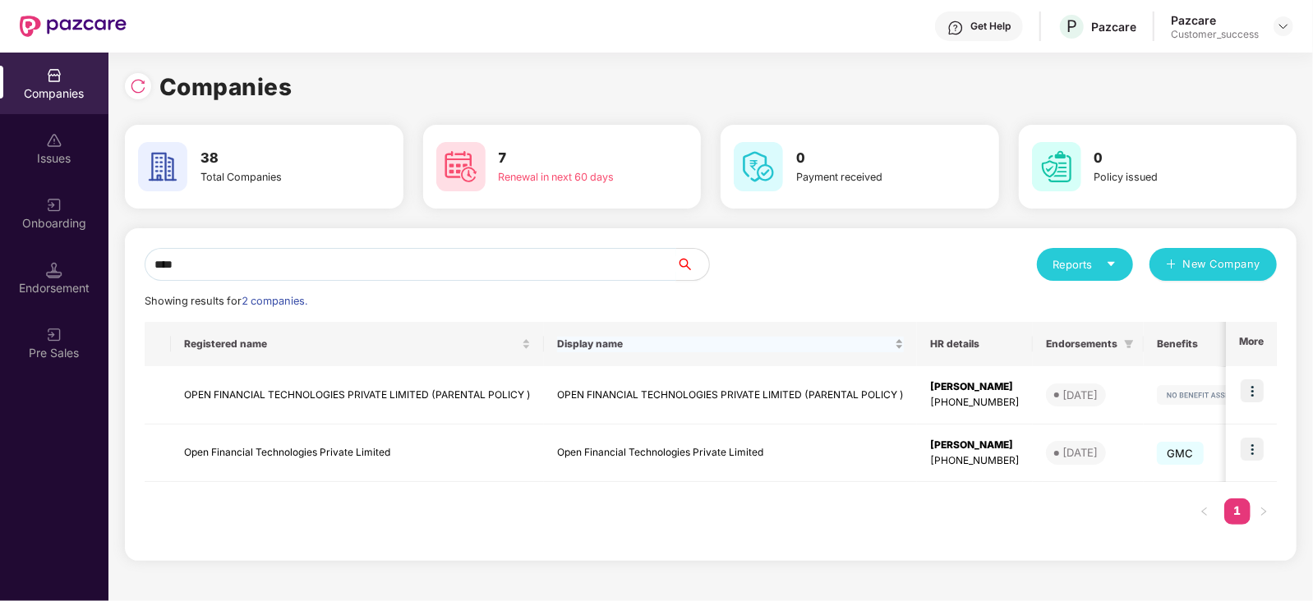
type input "****"
click at [1251, 384] on img at bounding box center [1251, 391] width 23 height 23
click at [977, 495] on div "Registered name Display name HR details Endorsements Benefits Earliest Renewal …" at bounding box center [711, 431] width 1132 height 219
click at [1248, 446] on img at bounding box center [1251, 449] width 23 height 23
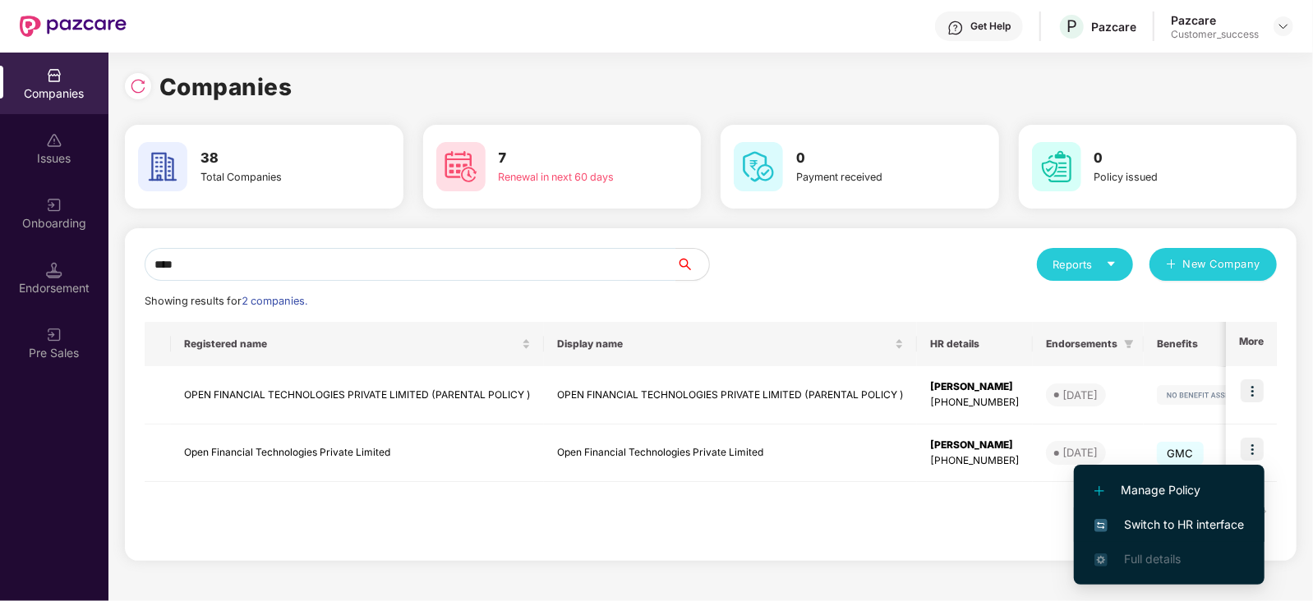
click at [1155, 510] on li "Switch to HR interface" at bounding box center [1169, 525] width 191 height 35
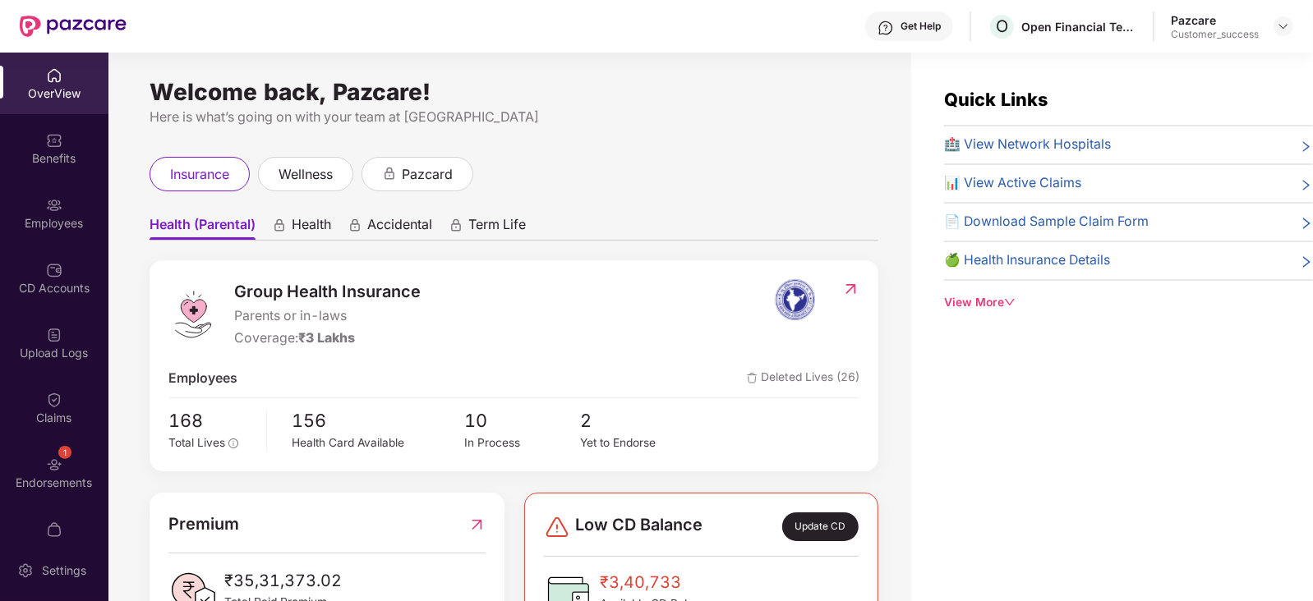
click at [16, 211] on div "Employees" at bounding box center [54, 213] width 108 height 62
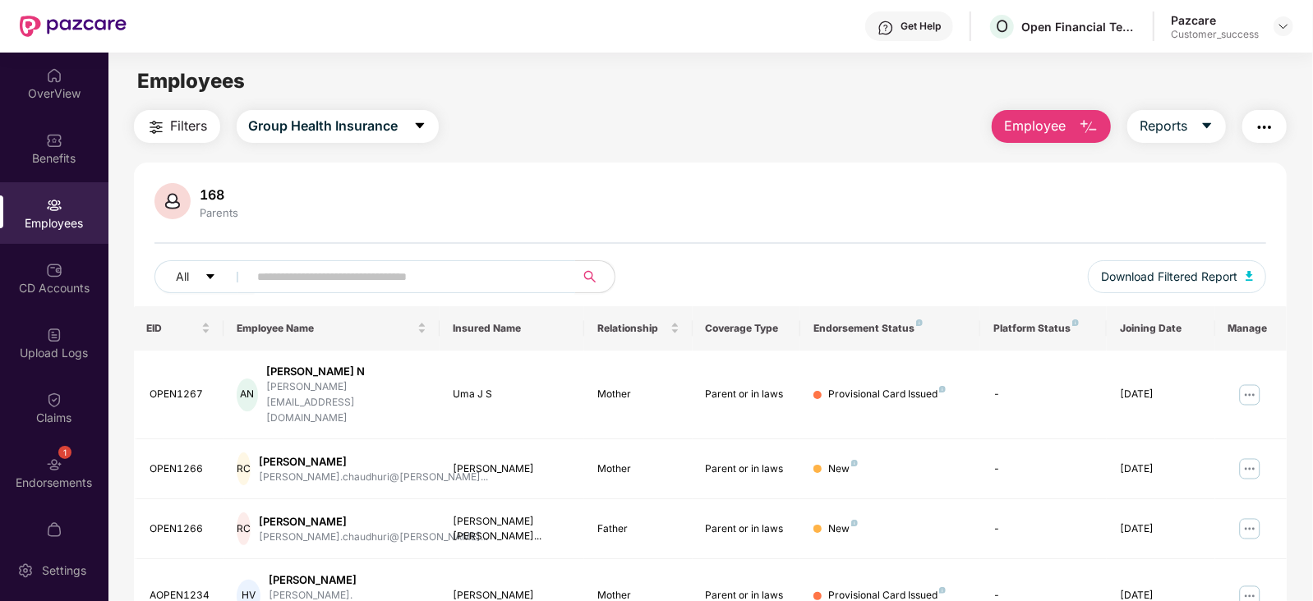
click at [297, 268] on input "text" at bounding box center [405, 277] width 295 height 25
paste input "*********"
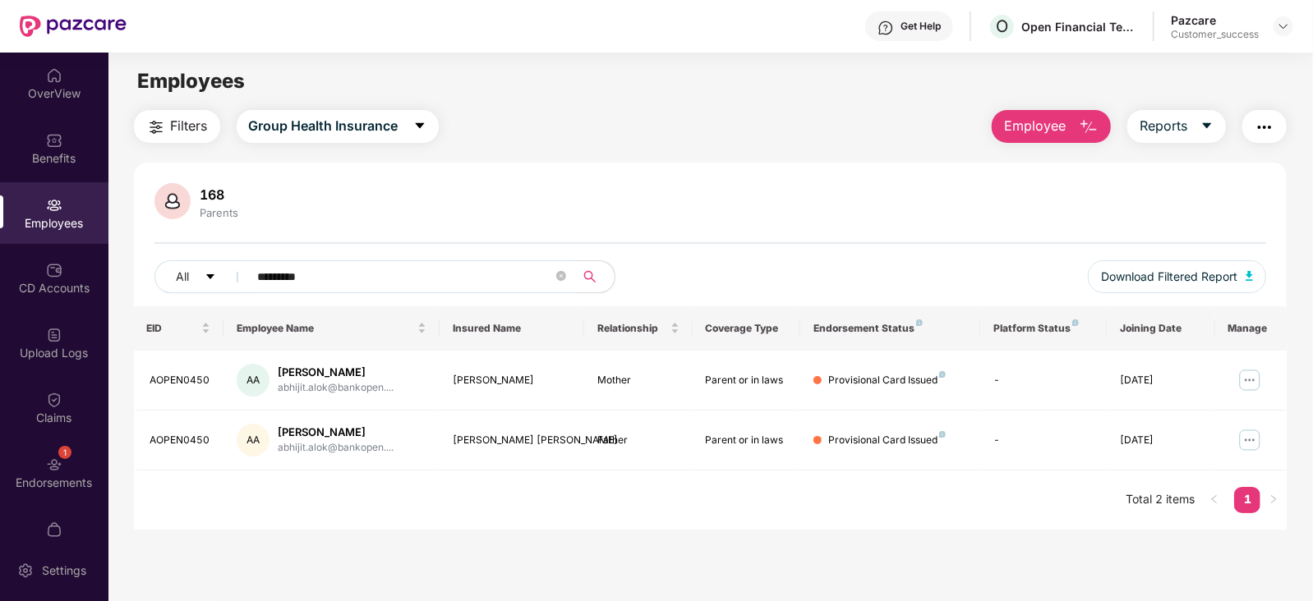
click at [297, 269] on input "*********" at bounding box center [405, 277] width 295 height 25
paste input "text"
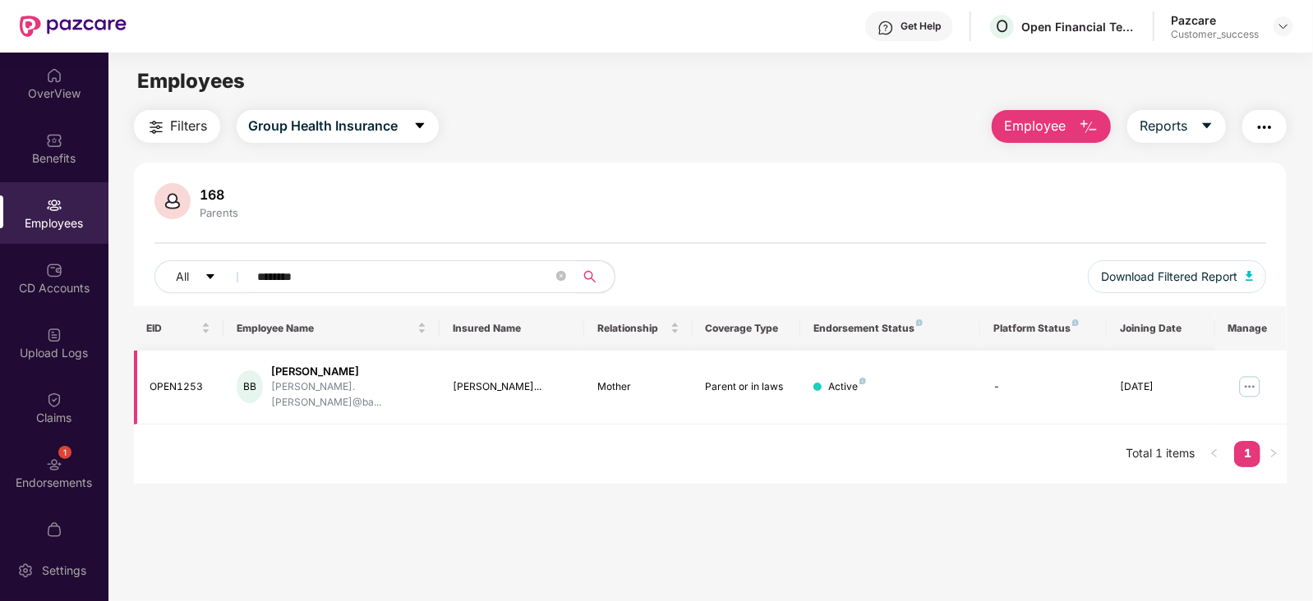
type input "********"
click at [1138, 281] on span "Download Filtered Report" at bounding box center [1169, 277] width 136 height 18
click at [735, 108] on main "Employees Filters Group Health Insurance Employee Reports 168 Parents All *****…" at bounding box center [709, 353] width 1203 height 601
click at [283, 278] on input "********" at bounding box center [405, 277] width 295 height 25
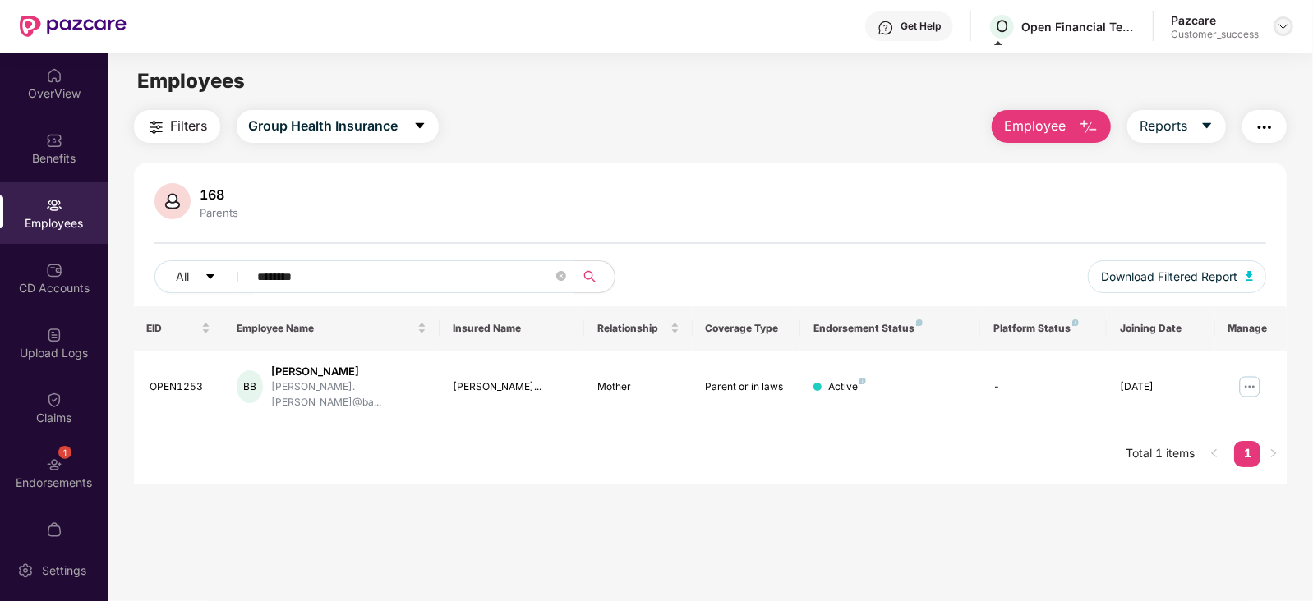
click at [1281, 26] on img at bounding box center [1283, 26] width 13 height 13
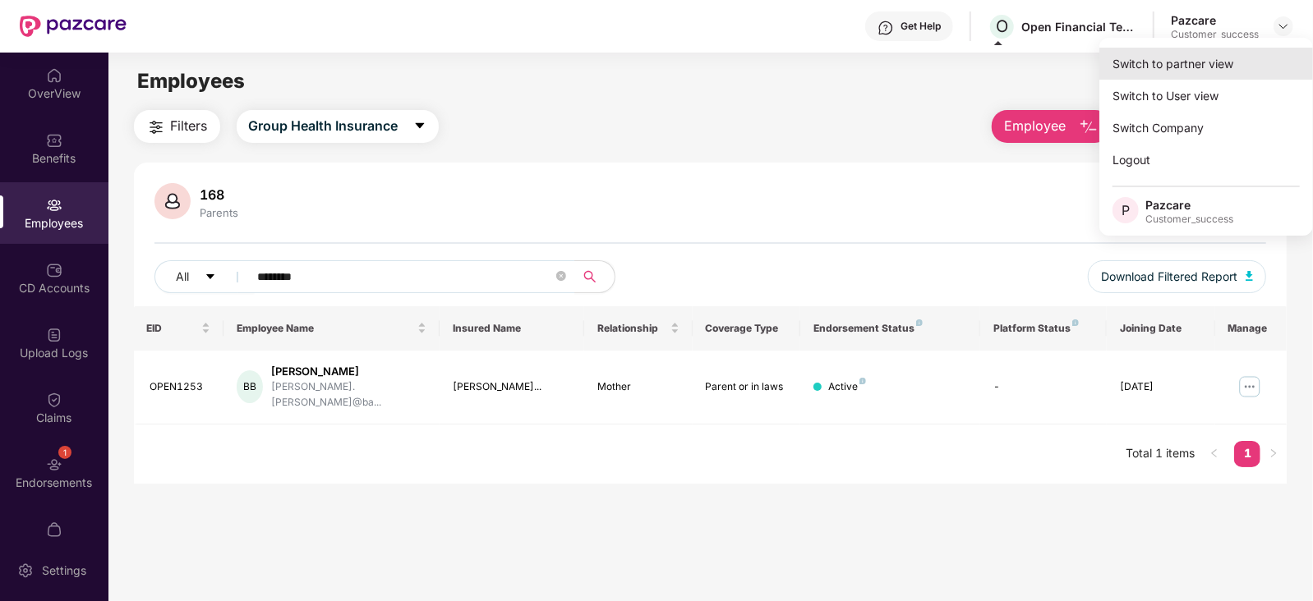
click at [1220, 55] on div "Switch to partner view" at bounding box center [1206, 64] width 214 height 32
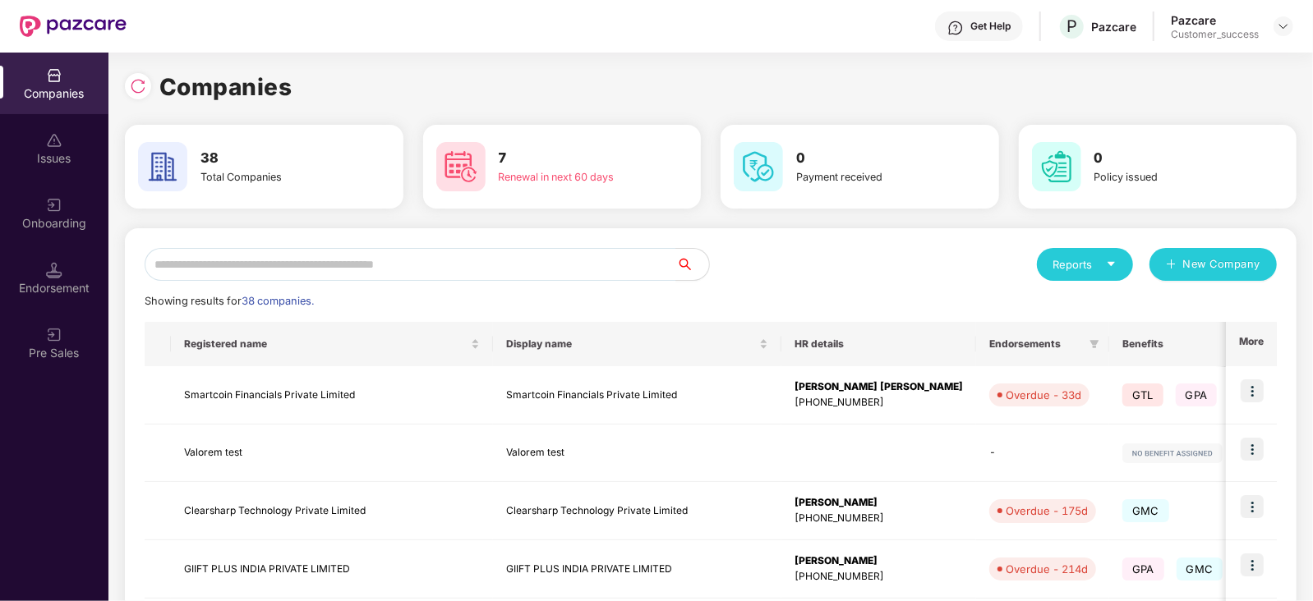
click at [71, 219] on div "Onboarding" at bounding box center [54, 223] width 108 height 16
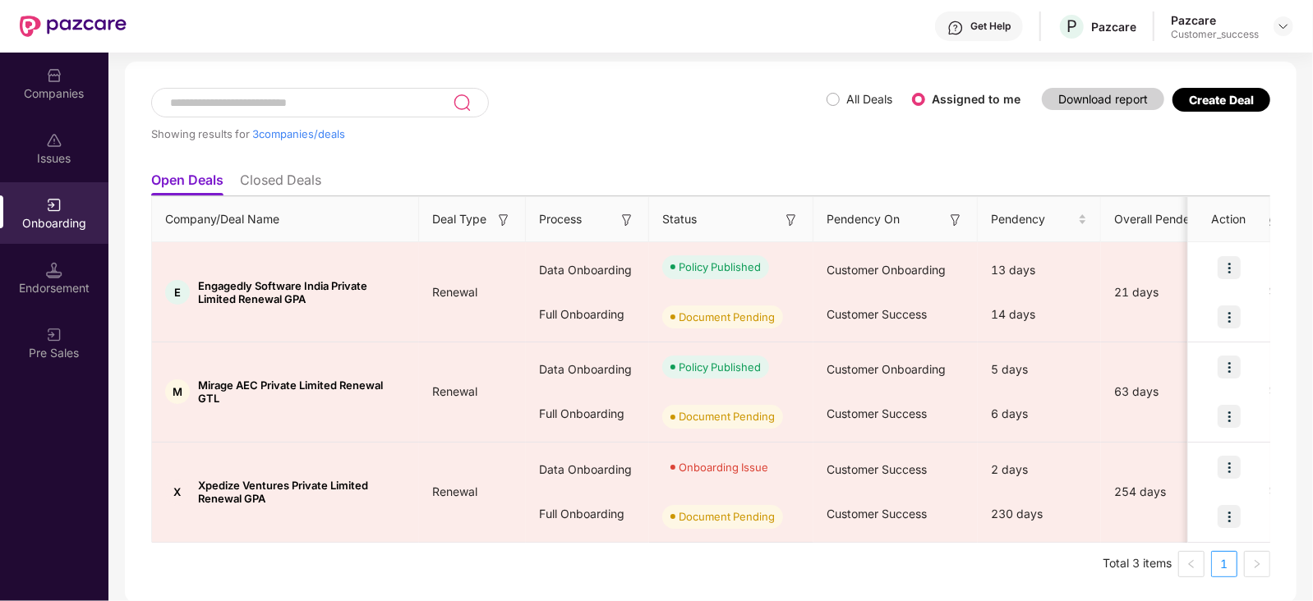
scroll to position [74, 0]
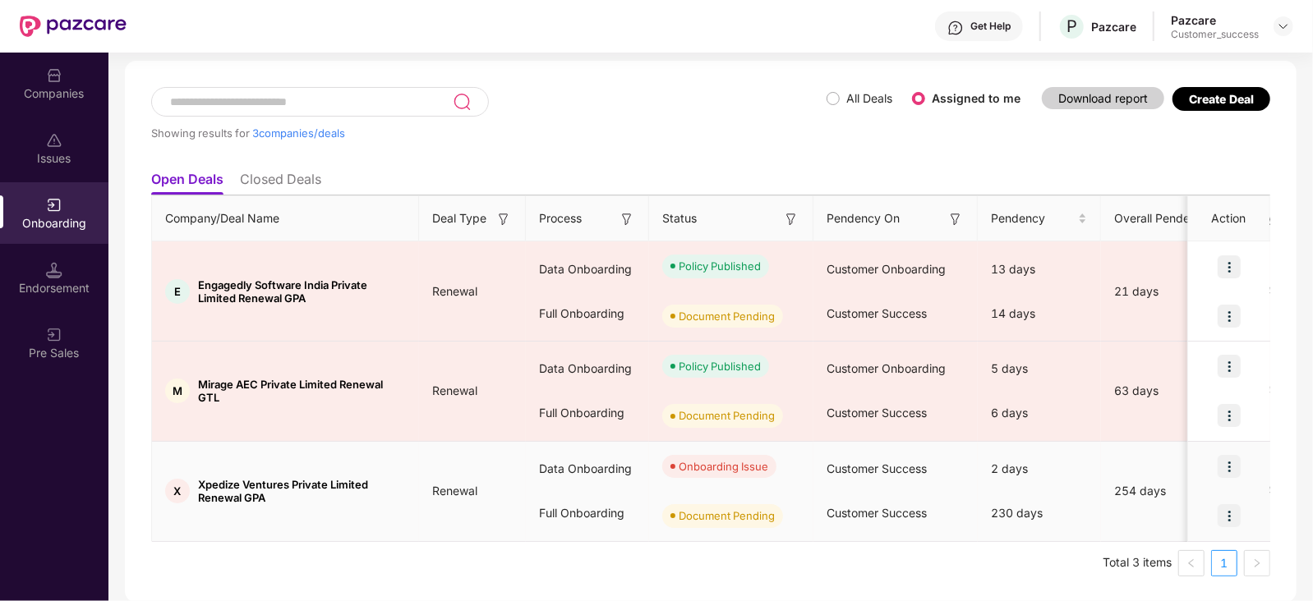
click at [1229, 460] on img at bounding box center [1228, 466] width 23 height 23
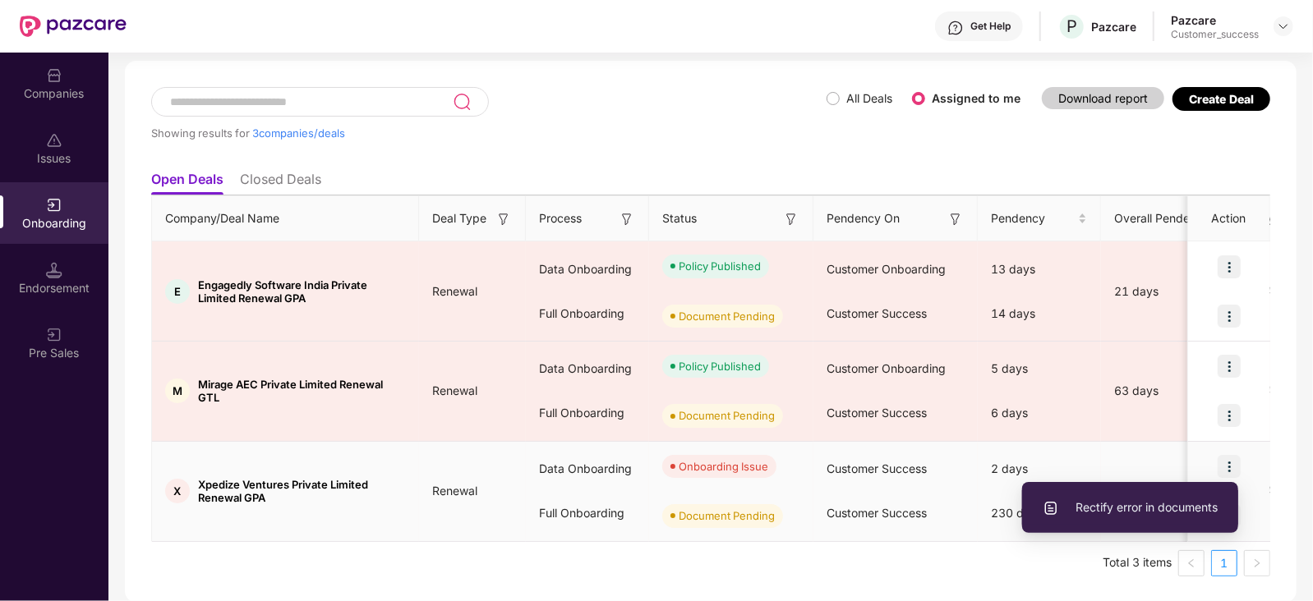
click at [1116, 511] on span "Rectify error in documents" at bounding box center [1129, 508] width 175 height 18
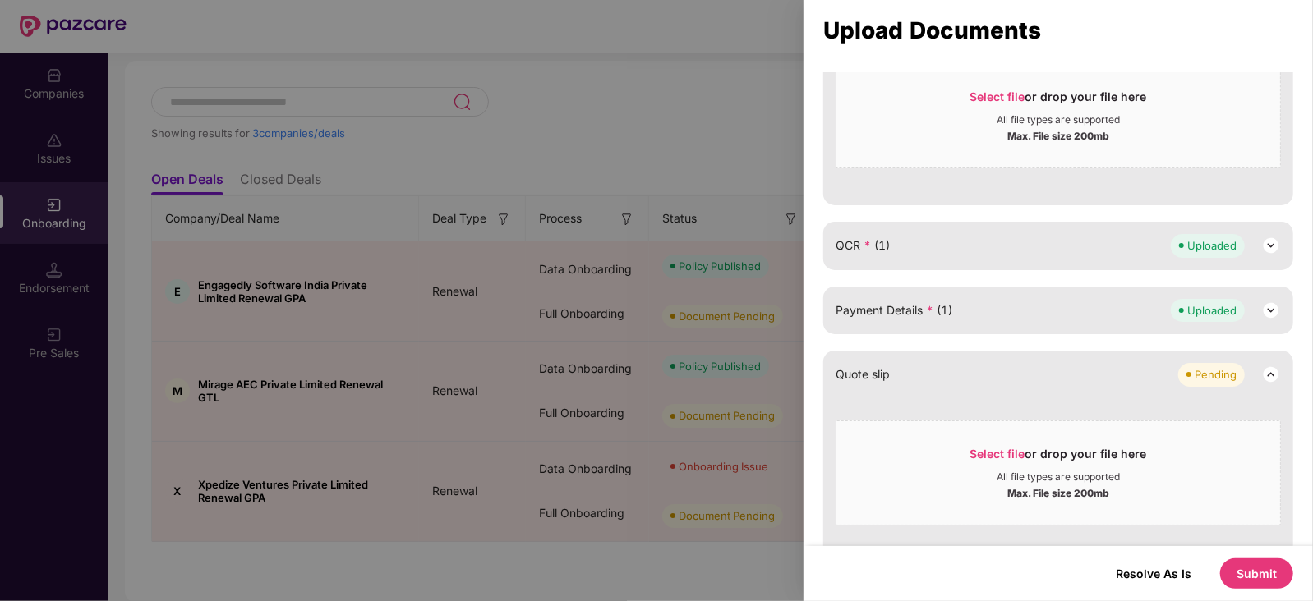
scroll to position [444, 0]
click at [982, 252] on div "QCR * (1) Uploaded" at bounding box center [1057, 244] width 445 height 23
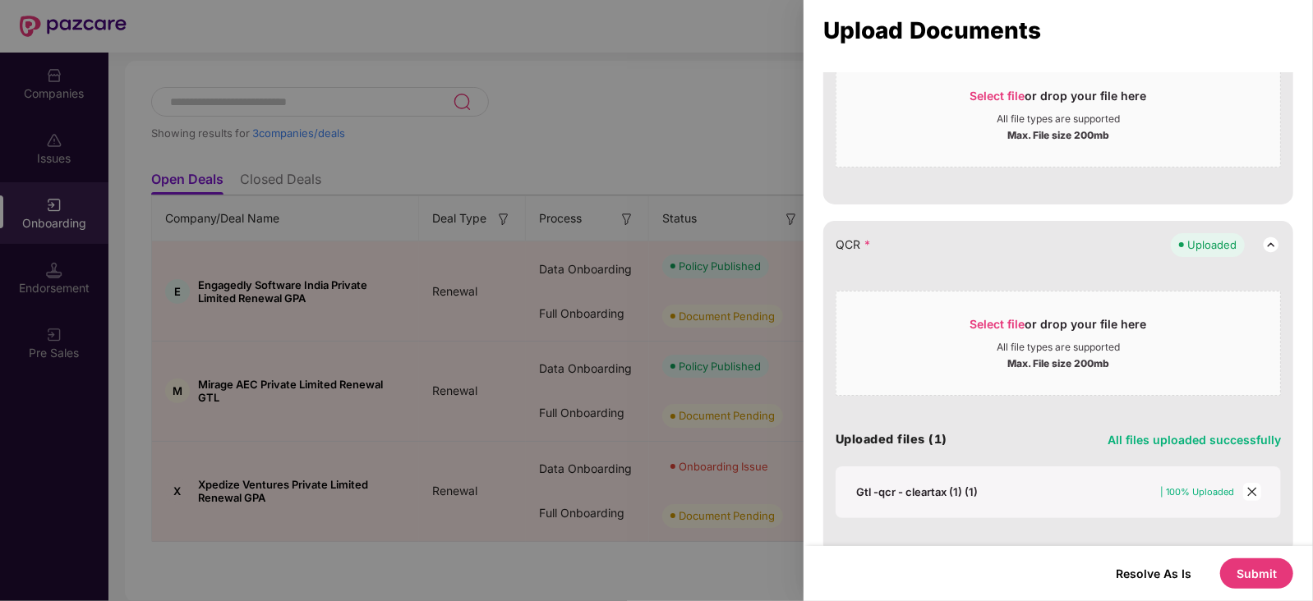
click at [916, 491] on div "Gtl -qcr - cleartax (1) (1)" at bounding box center [917, 492] width 122 height 15
click at [1008, 334] on div "Select file or drop your file here" at bounding box center [1058, 328] width 177 height 25
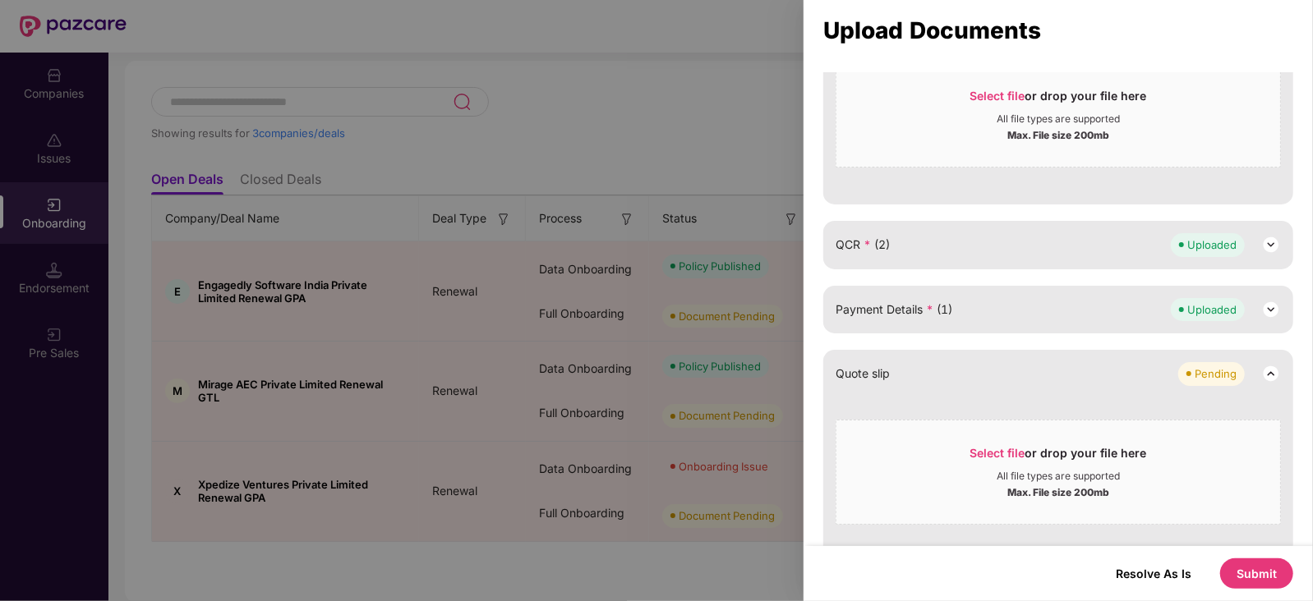
click at [1252, 570] on button "Submit" at bounding box center [1256, 574] width 73 height 30
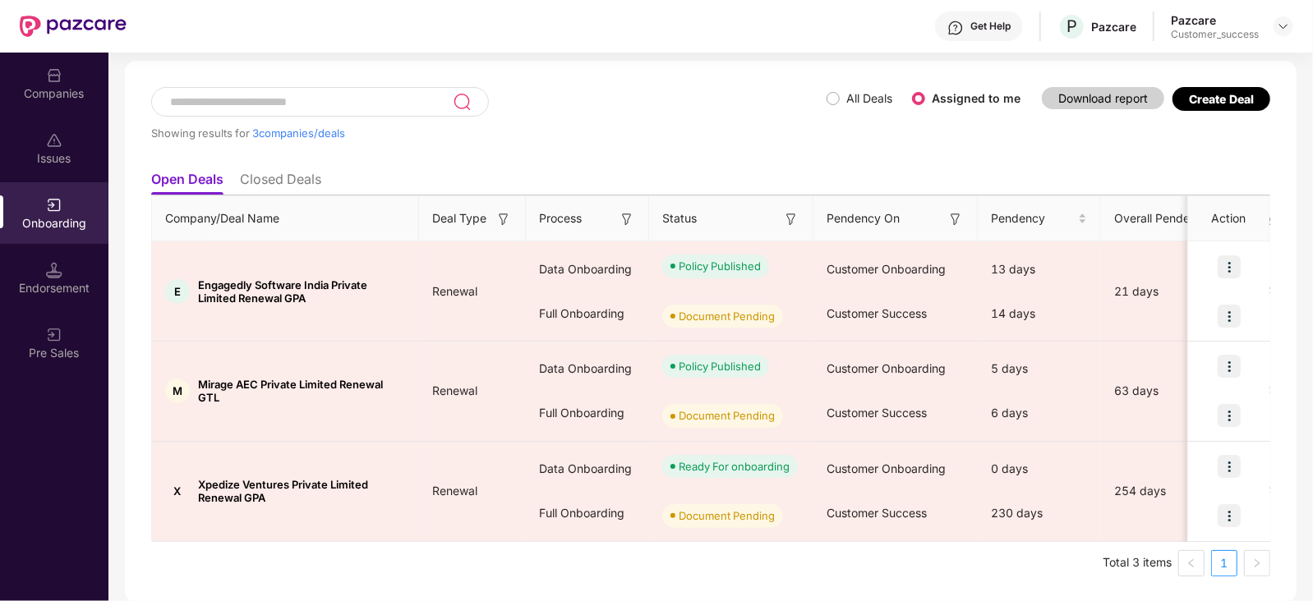
click at [33, 109] on div "Companies Issues Onboarding Endorsement Pre Sales Onboarding Showing results fo…" at bounding box center [656, 327] width 1313 height 549
click at [35, 108] on div "Companies" at bounding box center [54, 84] width 108 height 62
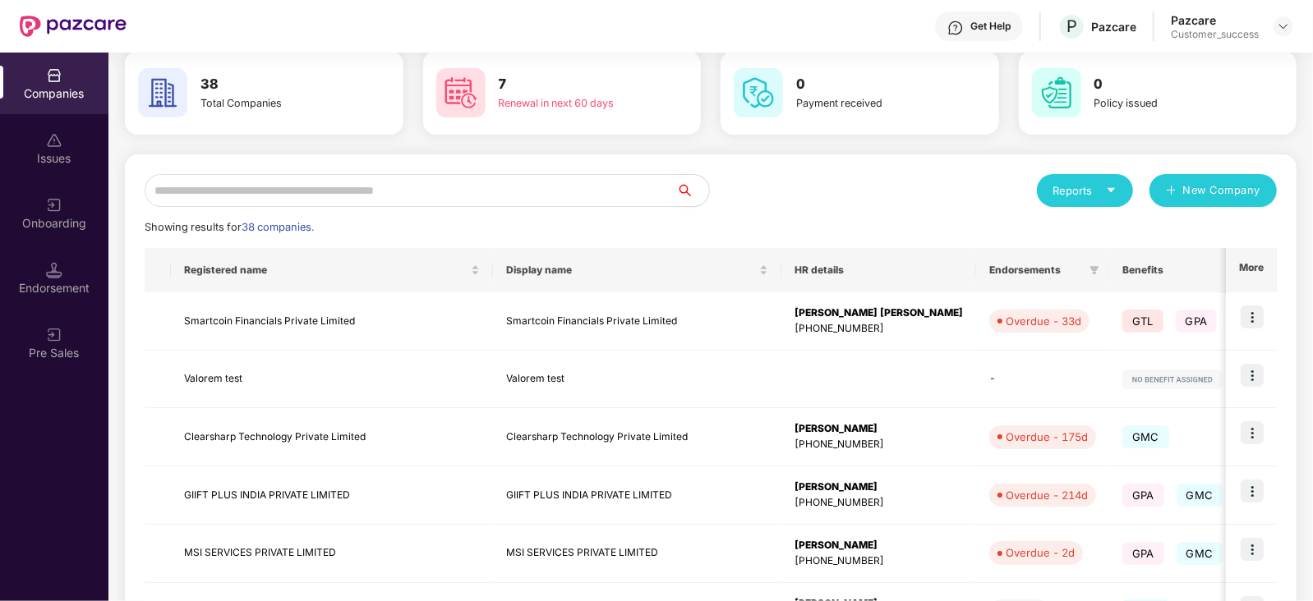
scroll to position [0, 0]
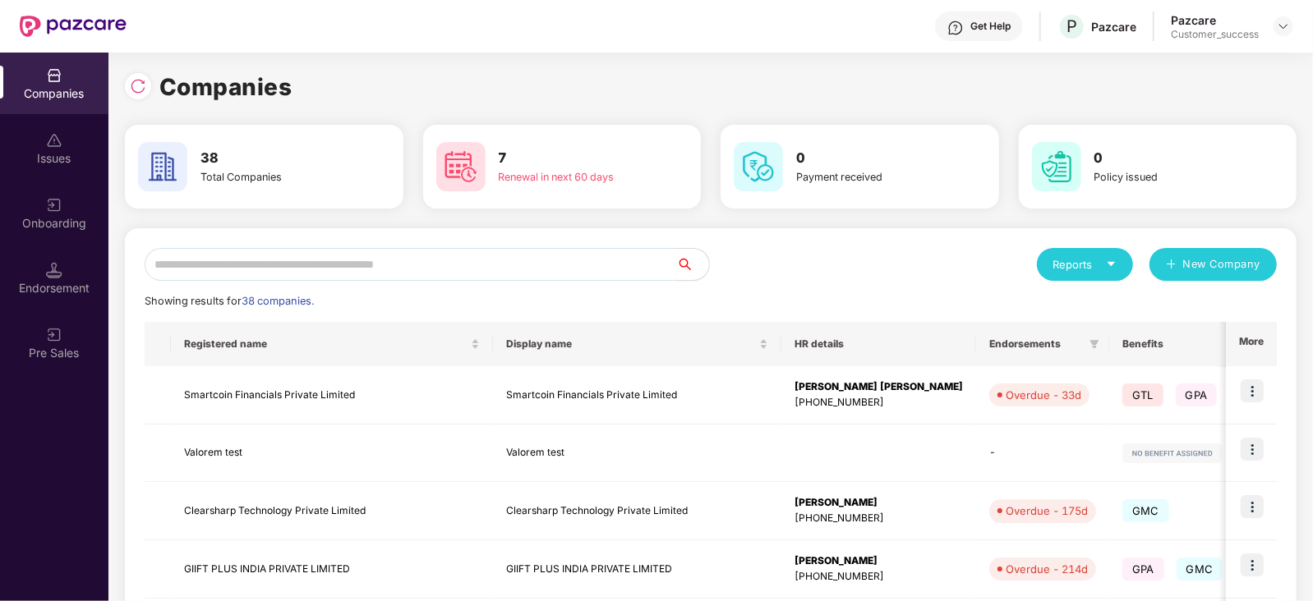
click at [225, 252] on input "text" at bounding box center [410, 264] width 531 height 33
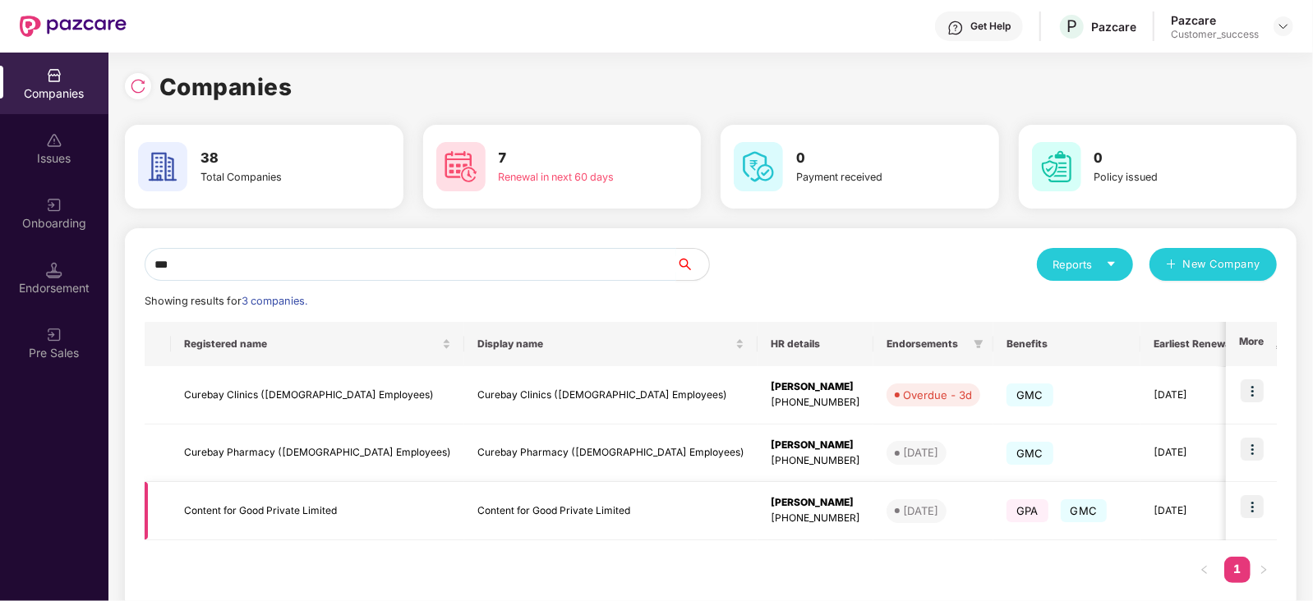
type input "***"
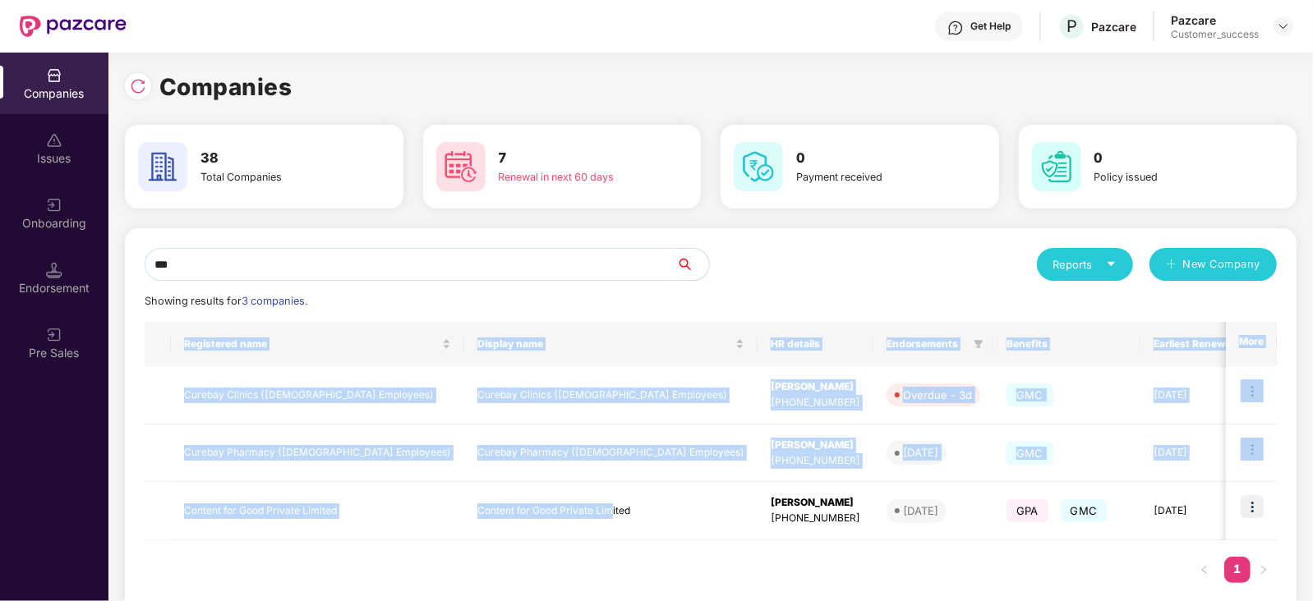
scroll to position [31, 0]
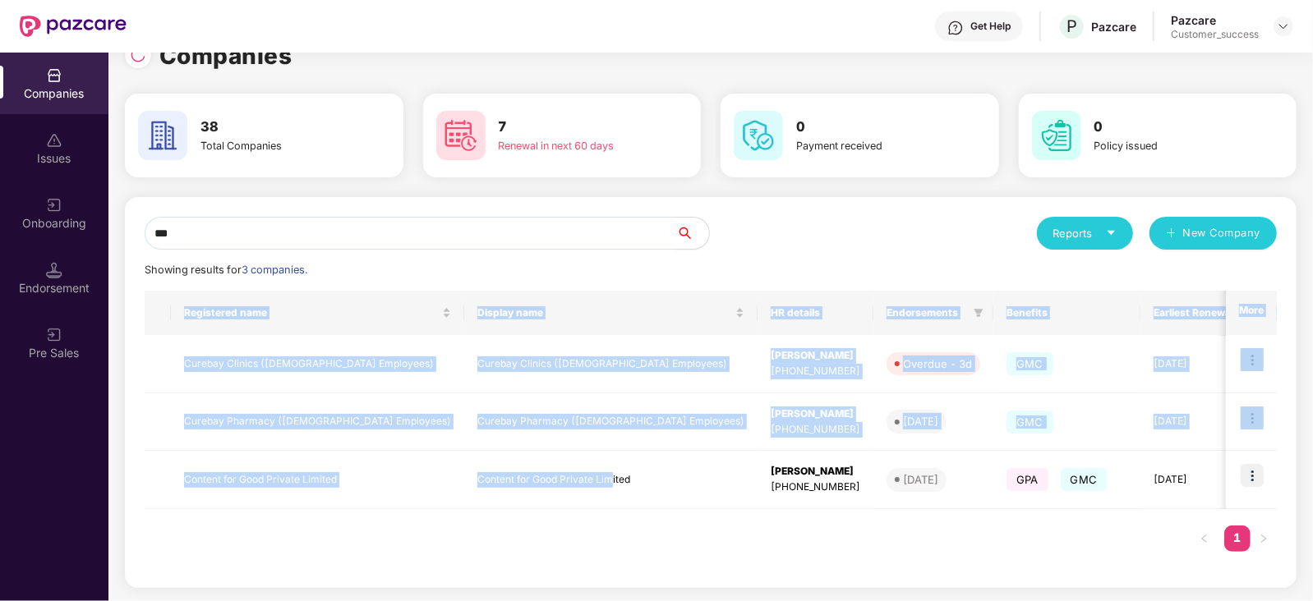
drag, startPoint x: 536, startPoint y: 535, endPoint x: 812, endPoint y: 529, distance: 276.1
click at [812, 529] on div "Registered name Display name HR details Endorsements Benefits Earliest Renewal …" at bounding box center [711, 430] width 1132 height 278
click at [309, 481] on td "Content for Good Private Limited" at bounding box center [317, 480] width 293 height 58
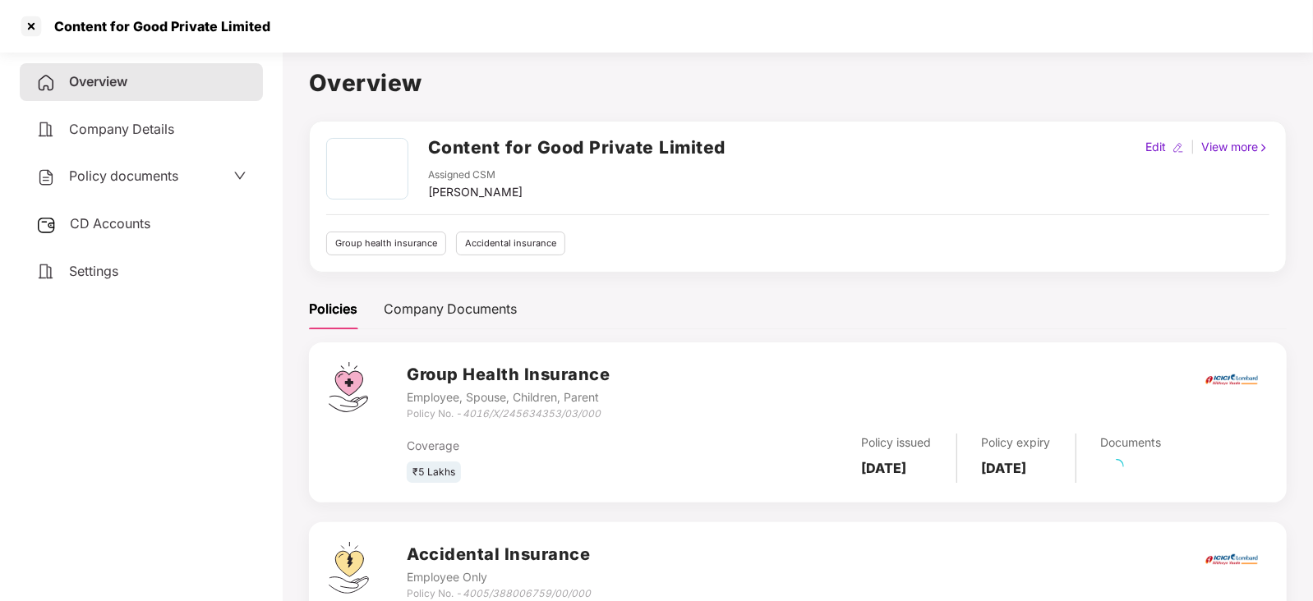
click at [163, 178] on span "Policy documents" at bounding box center [123, 176] width 109 height 16
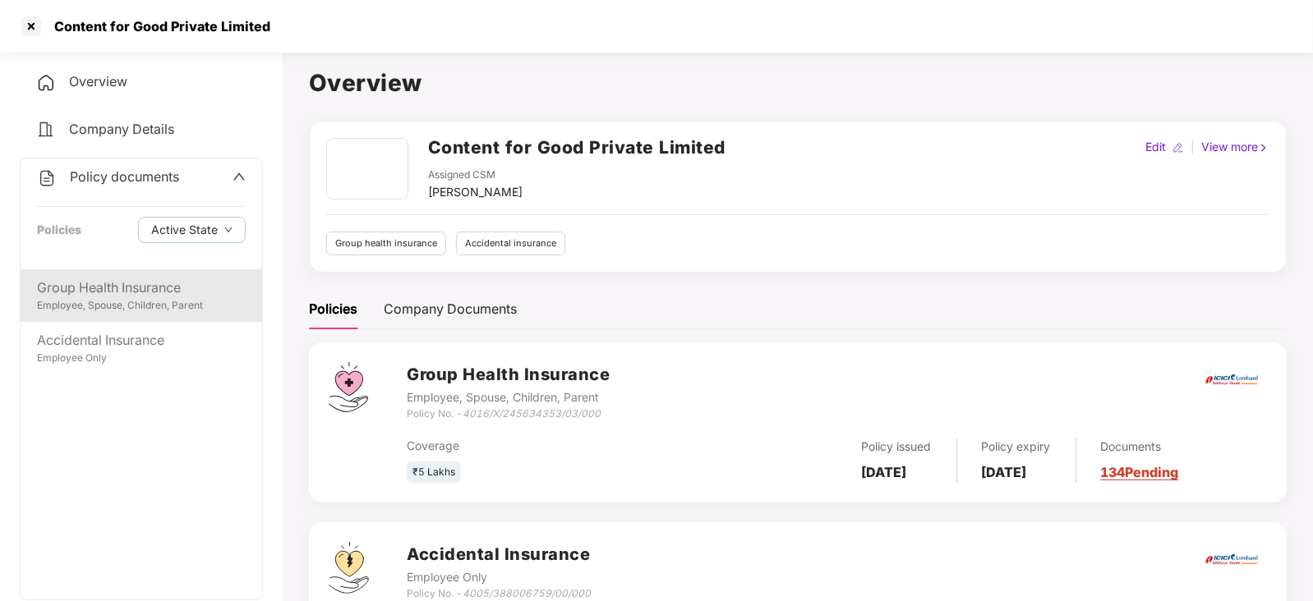
click at [177, 290] on div "Group Health Insurance" at bounding box center [141, 288] width 209 height 21
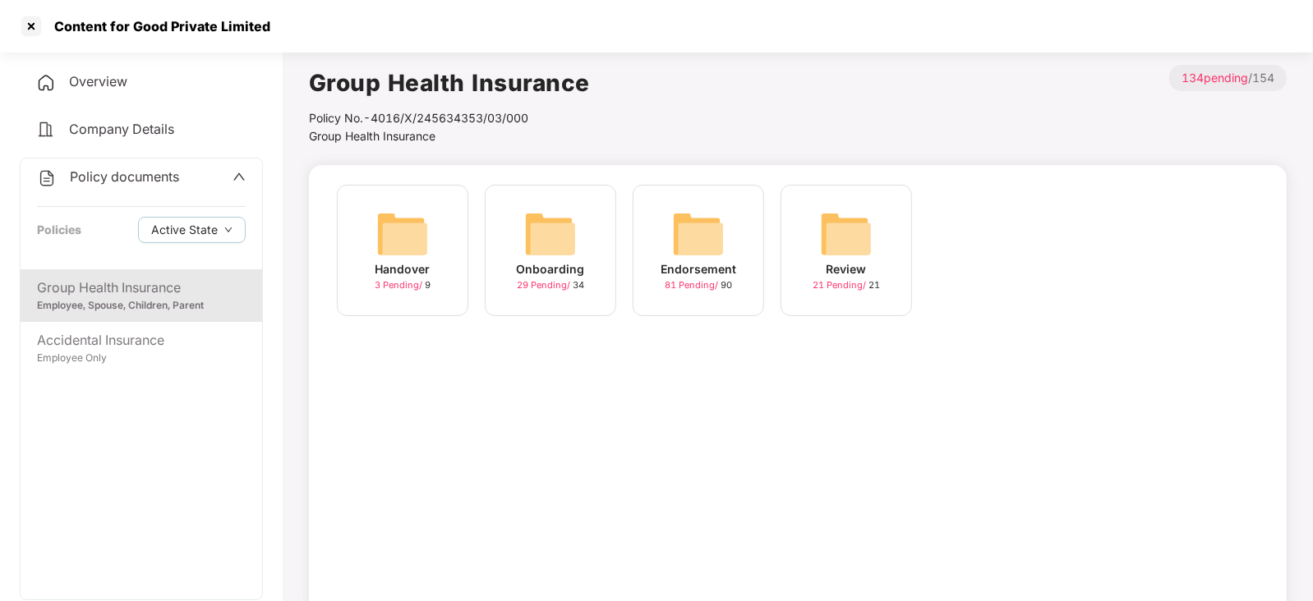
click at [594, 246] on div "Onboarding 29 Pending / 34" at bounding box center [550, 250] width 131 height 131
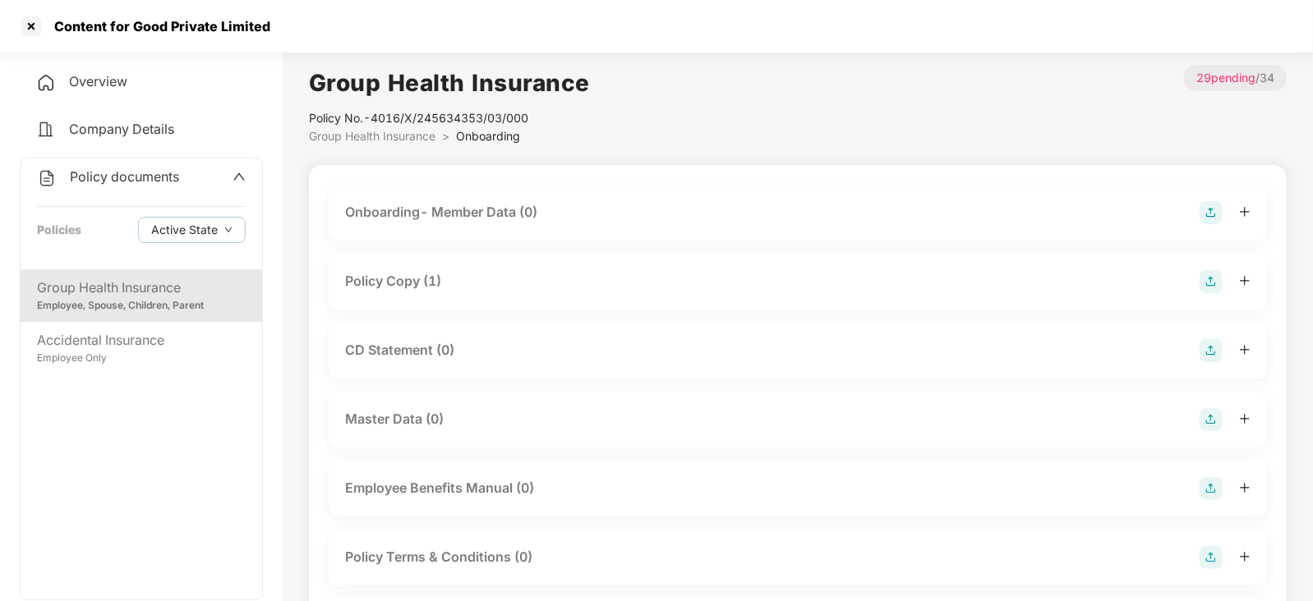
click at [422, 288] on div "Policy Copy (1)" at bounding box center [393, 281] width 96 height 21
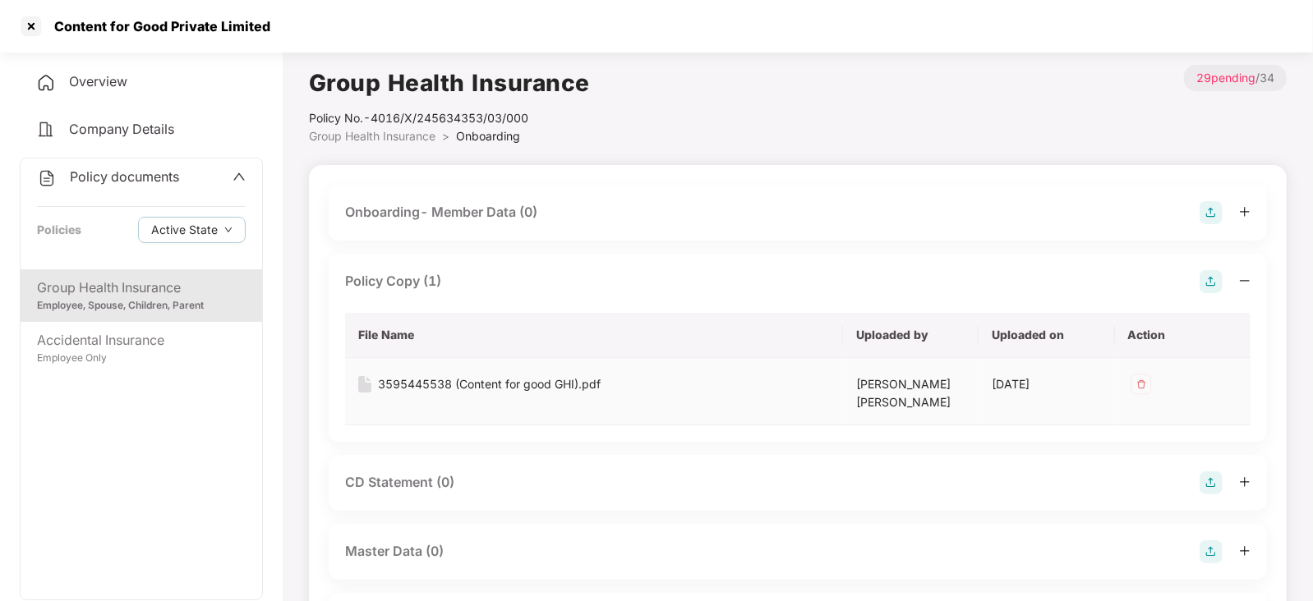
click at [399, 388] on div "3595445538 (Content for good GHI).pdf" at bounding box center [489, 384] width 223 height 18
click at [35, 26] on div at bounding box center [31, 26] width 26 height 26
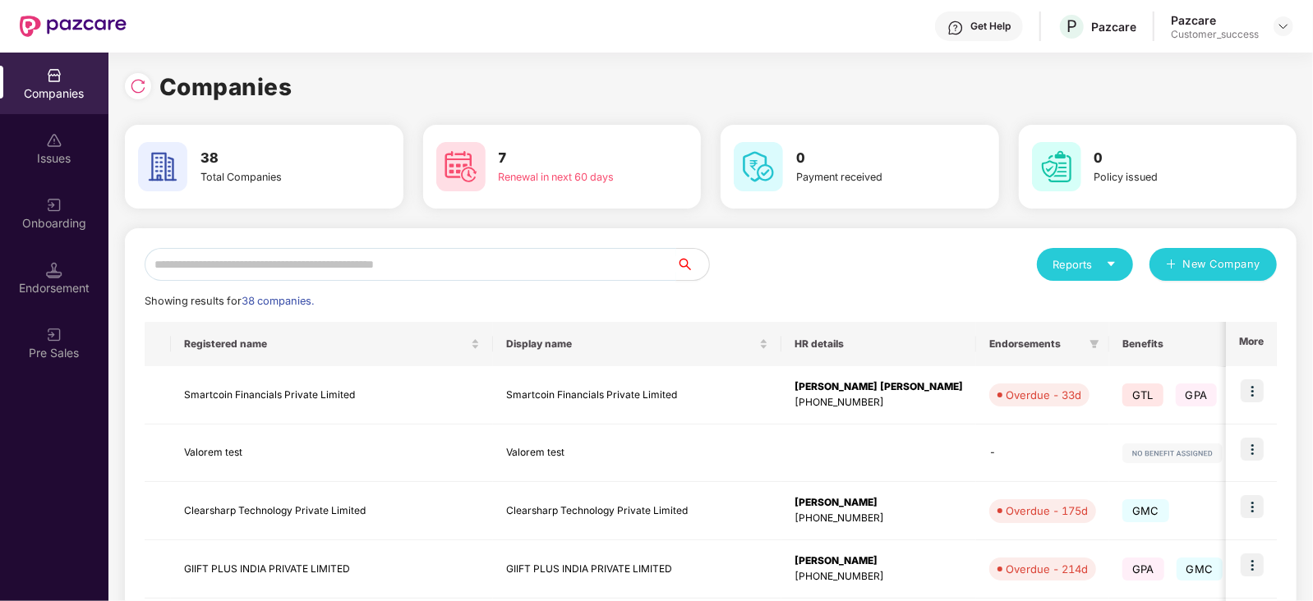
scroll to position [214, 0]
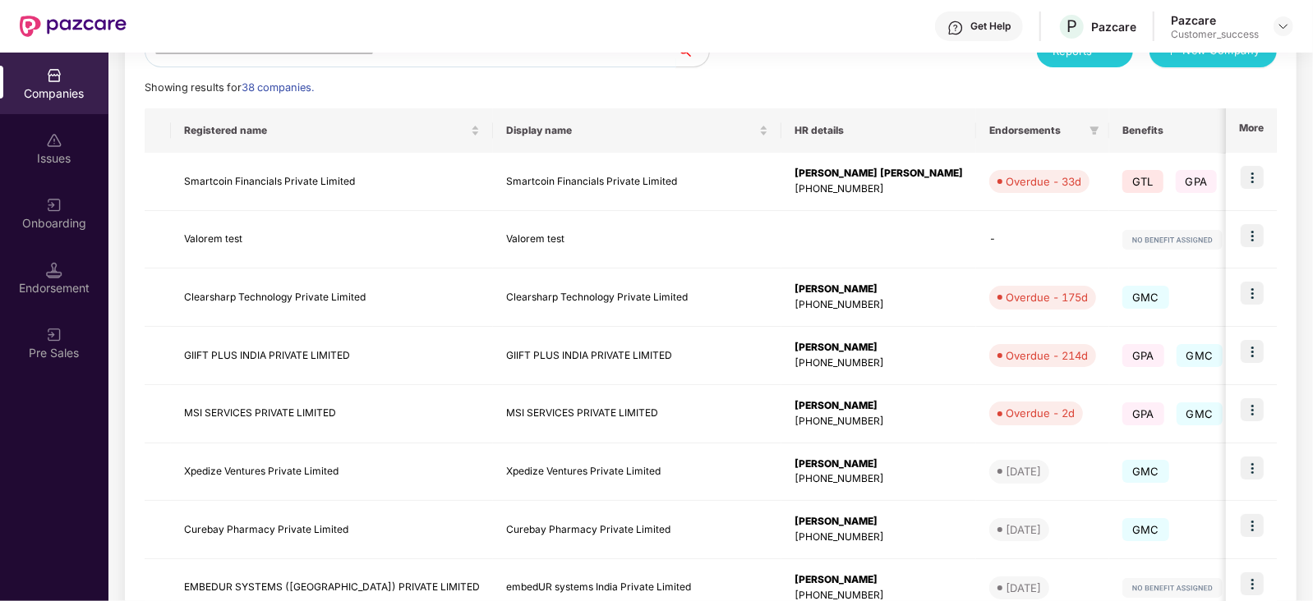
click at [552, 269] on td "Clearsharp Technology Private Limited" at bounding box center [637, 298] width 288 height 58
